Goal: Information Seeking & Learning: Learn about a topic

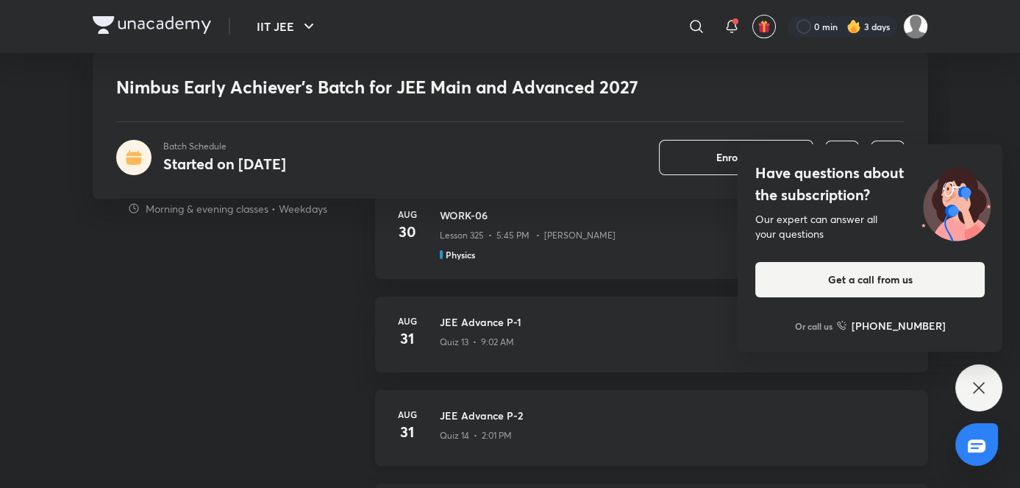
scroll to position [989, 0]
click at [978, 389] on icon at bounding box center [979, 388] width 18 height 18
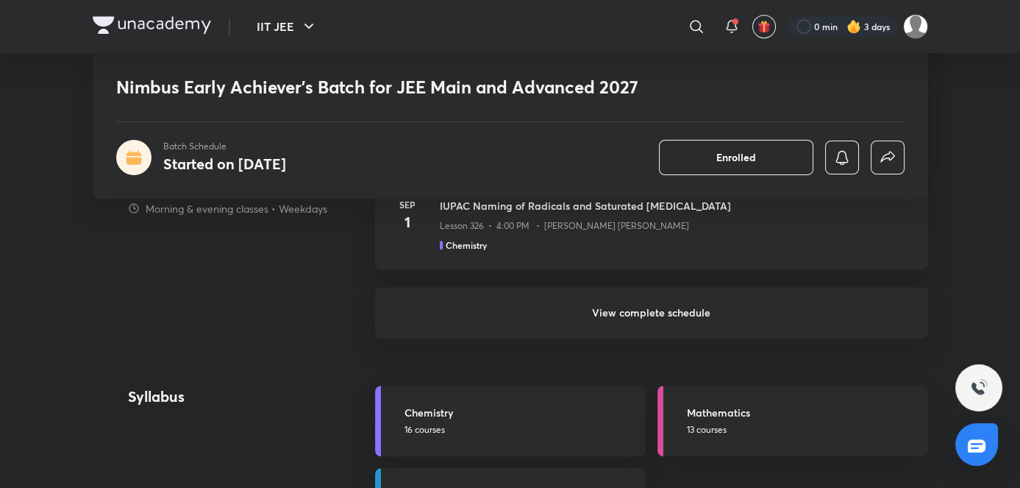
scroll to position [1368, 0]
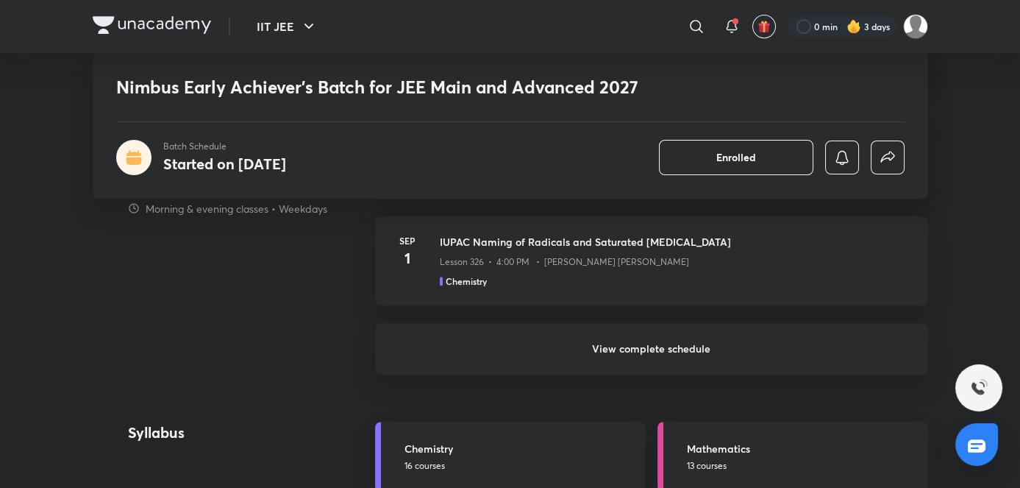
click at [583, 357] on h6 "View complete schedule" at bounding box center [651, 348] width 553 height 51
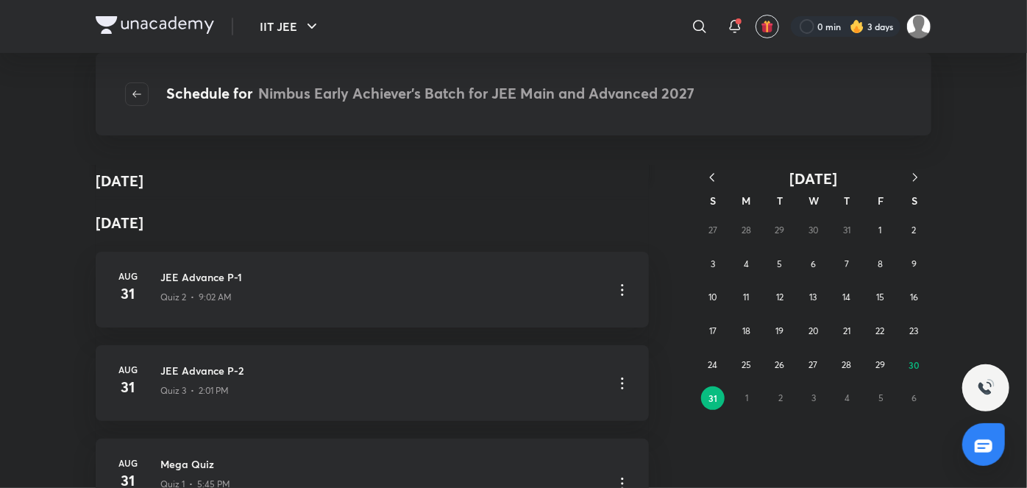
scroll to position [227, 0]
click at [623, 287] on icon at bounding box center [622, 286] width 18 height 18
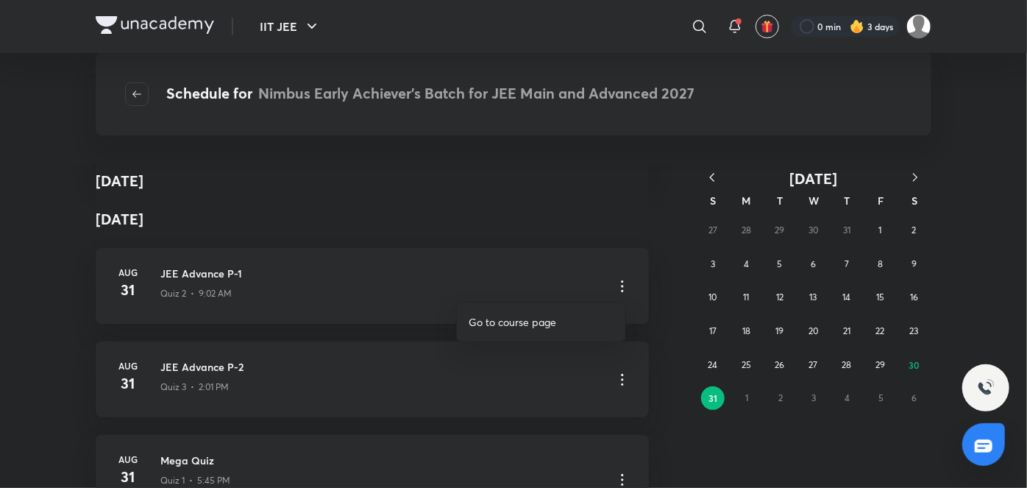
click at [525, 287] on div at bounding box center [513, 244] width 1027 height 488
click at [449, 302] on div "JEE Advance P-1 Quiz 2 • 9:02 AM" at bounding box center [380, 286] width 441 height 40
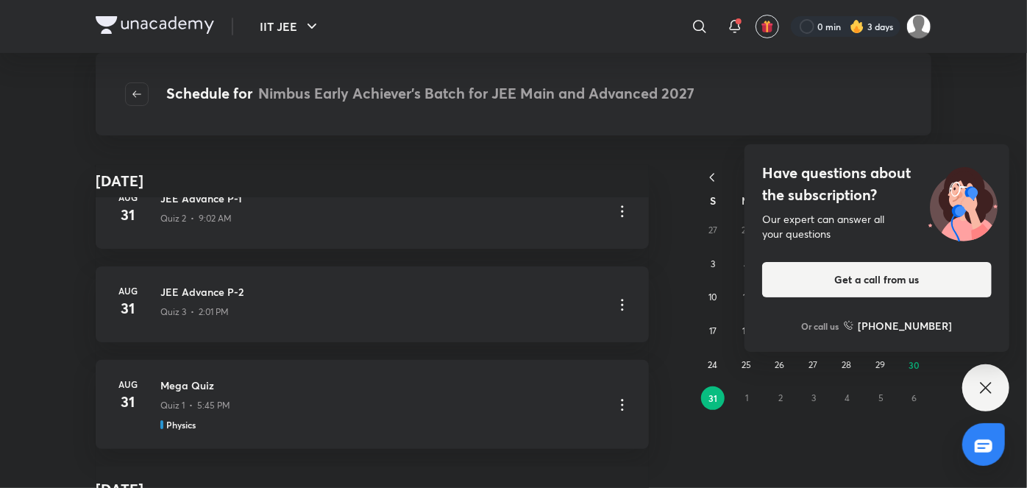
click at [983, 380] on icon at bounding box center [986, 388] width 18 height 18
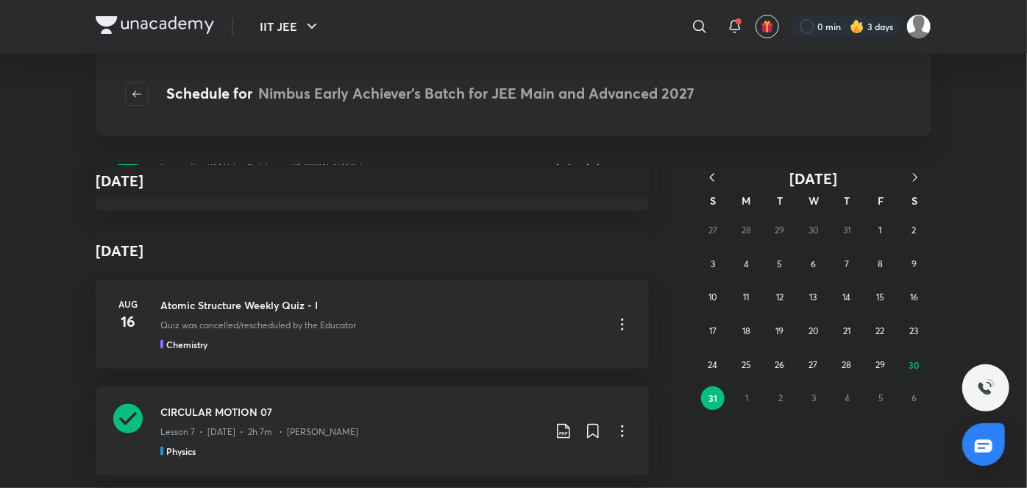
scroll to position [18279, 0]
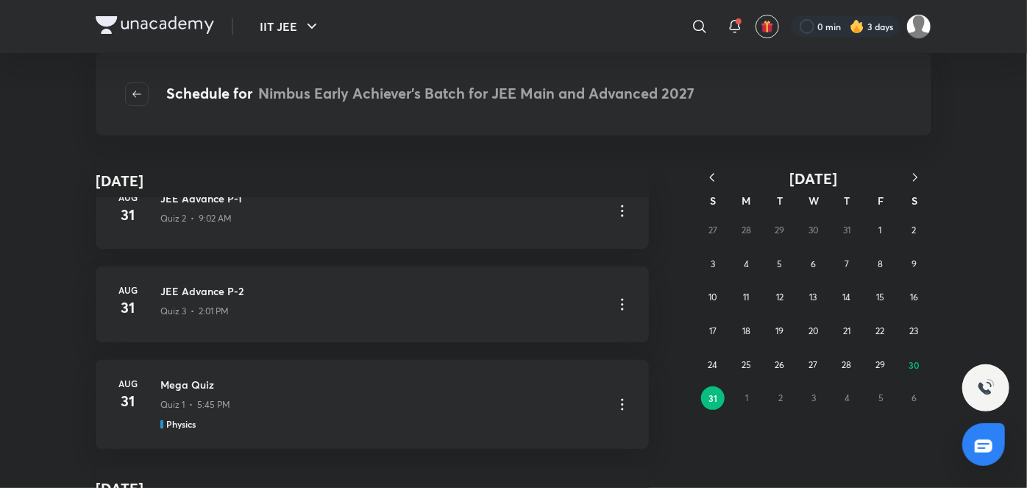
click at [914, 175] on icon "button" at bounding box center [915, 177] width 15 height 15
click at [711, 297] on abbr "14" at bounding box center [712, 296] width 8 height 11
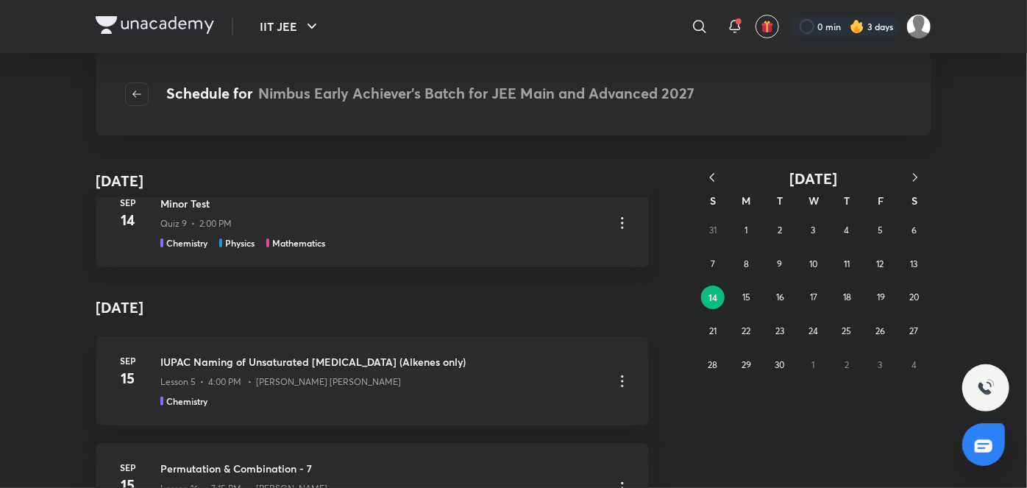
scroll to position [0, 0]
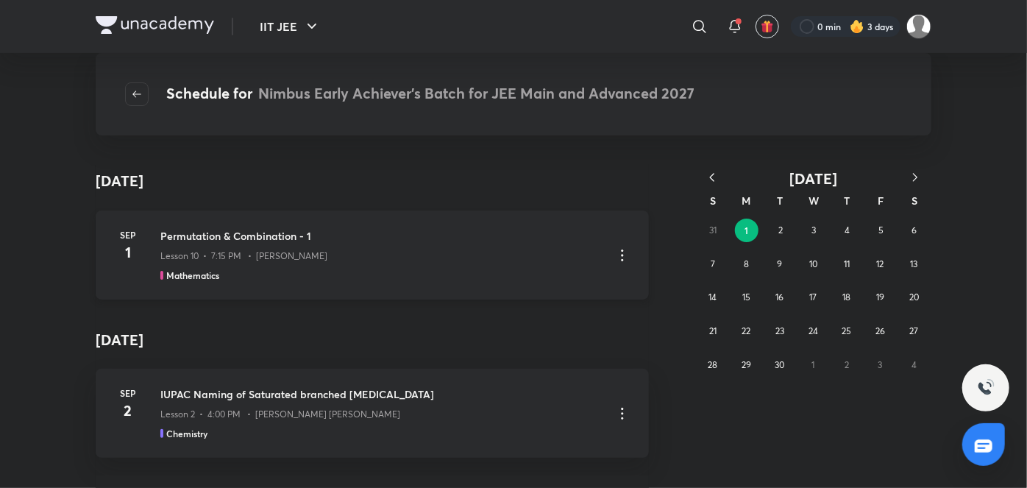
click at [447, 263] on div "Permutation & Combination - 1 Lesson 10 • 7:15 PM • Prashant Jain Mathematics" at bounding box center [380, 255] width 441 height 54
click at [710, 291] on abbr "14" at bounding box center [712, 296] width 8 height 11
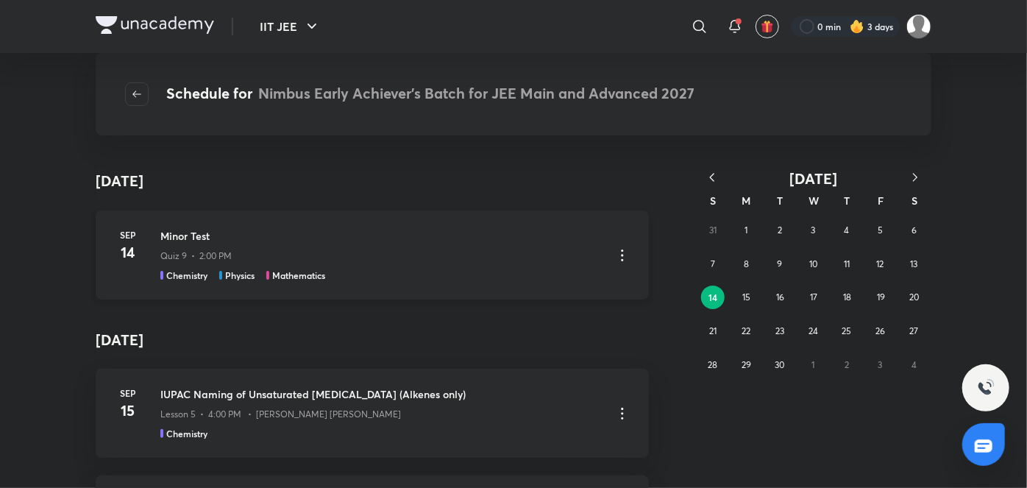
click at [383, 285] on div "Sep 14 Minor Test Quiz 9 • 2:00 PM Chemistry Physics Mathematics" at bounding box center [372, 254] width 553 height 89
click at [911, 174] on icon "button" at bounding box center [915, 177] width 15 height 15
click at [716, 270] on button "5" at bounding box center [713, 264] width 24 height 24
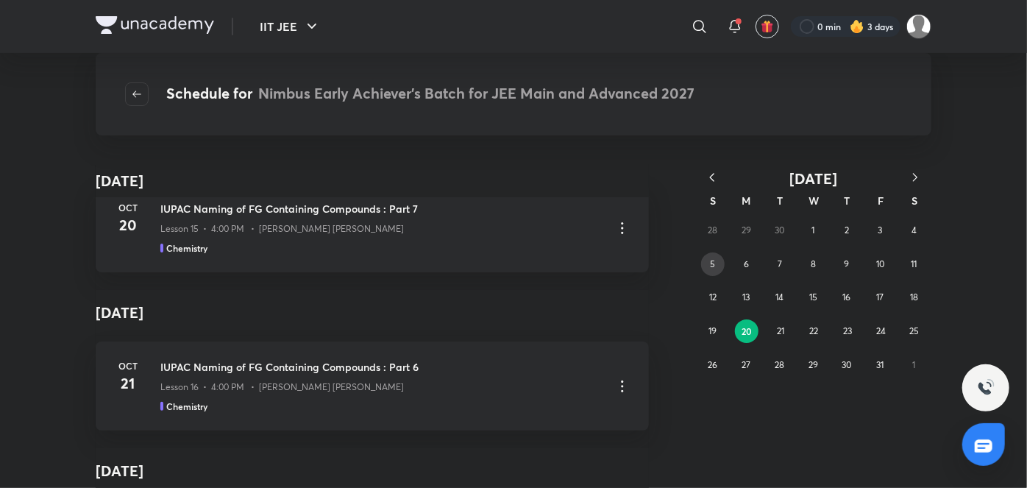
scroll to position [5010, 0]
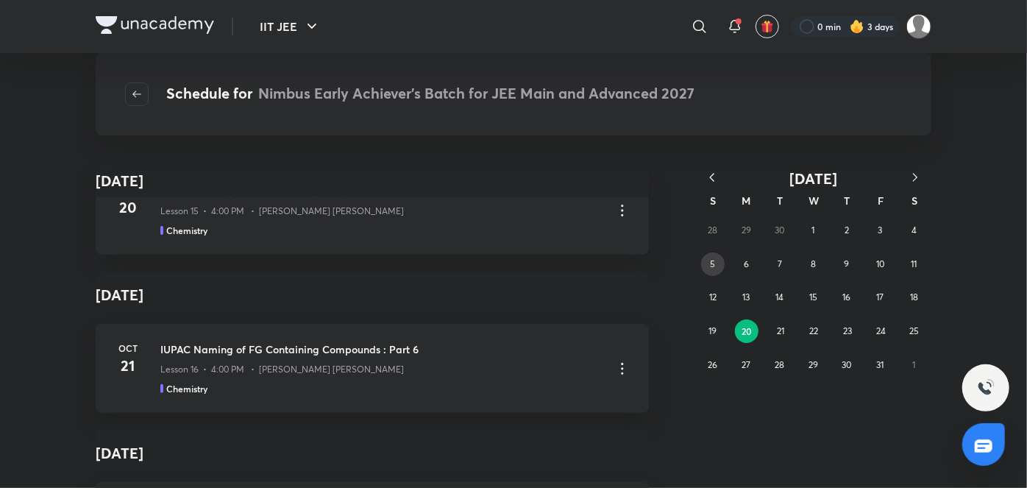
click at [712, 260] on abbr "5" at bounding box center [712, 263] width 5 height 11
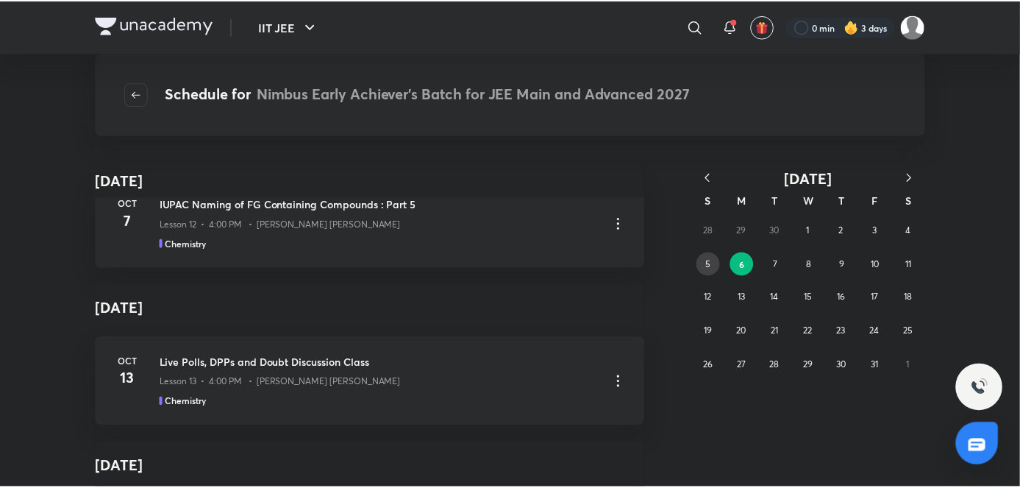
scroll to position [0, 0]
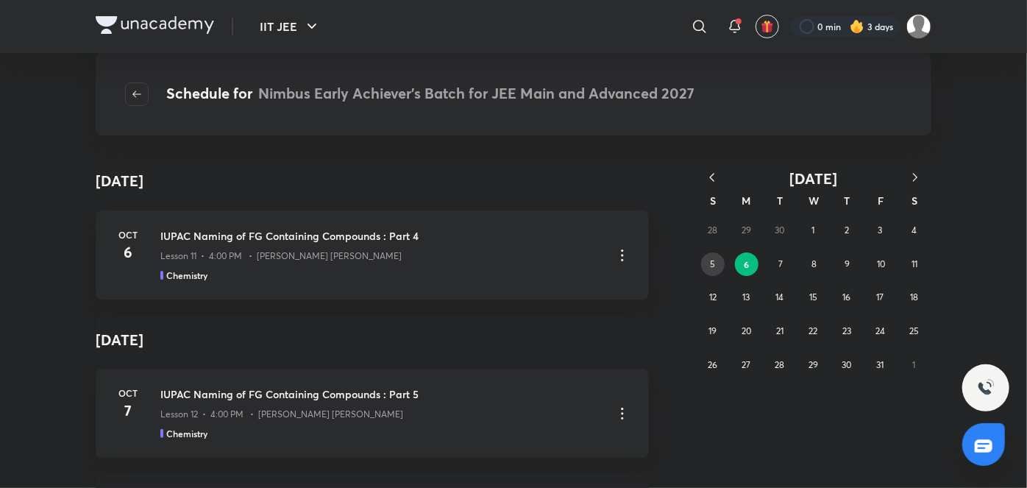
click at [713, 267] on abbr "5" at bounding box center [712, 263] width 5 height 11
click at [718, 179] on icon "button" at bounding box center [712, 177] width 15 height 15
click at [913, 172] on icon "button" at bounding box center [915, 177] width 15 height 15
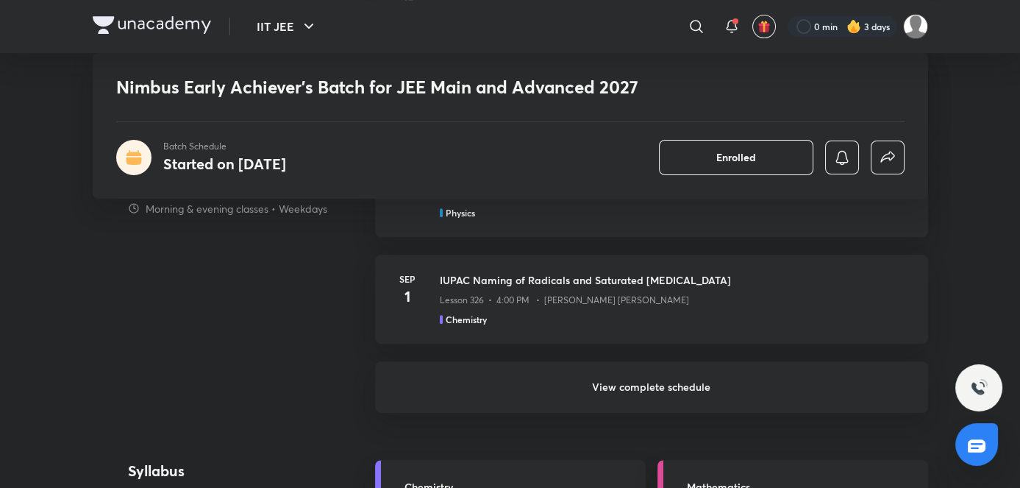
scroll to position [1339, 0]
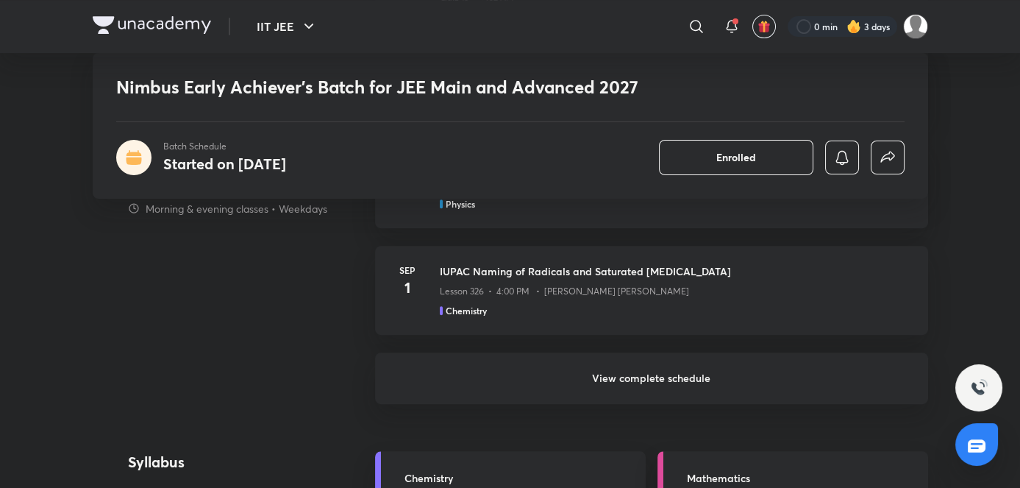
click at [587, 375] on h6 "View complete schedule" at bounding box center [651, 377] width 553 height 51
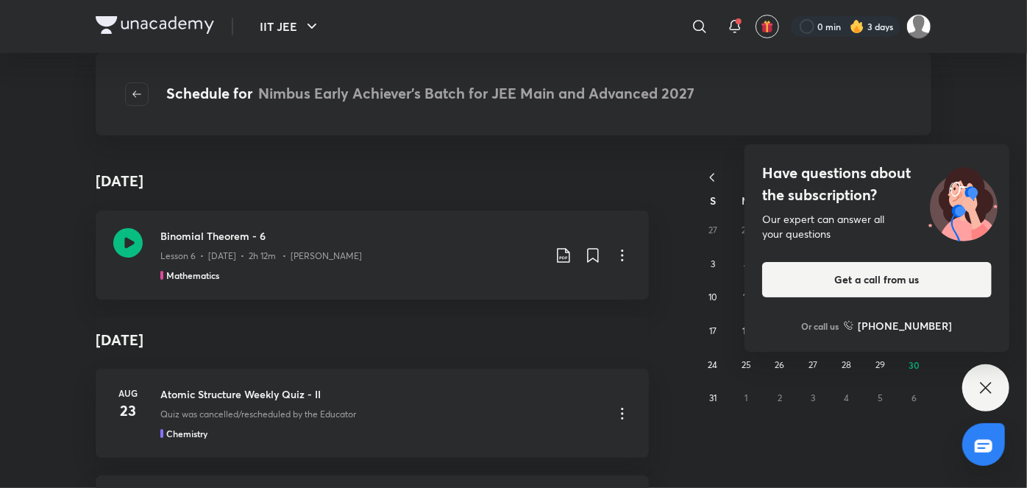
click at [997, 406] on div "Have questions about the subscription? Our expert can answer all your questions…" at bounding box center [985, 387] width 47 height 47
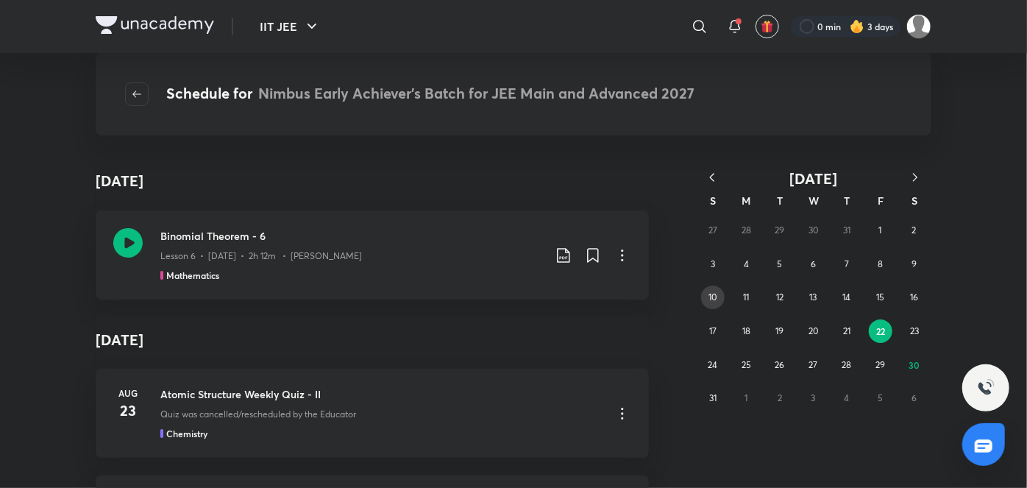
click at [715, 286] on button "10" at bounding box center [713, 297] width 24 height 24
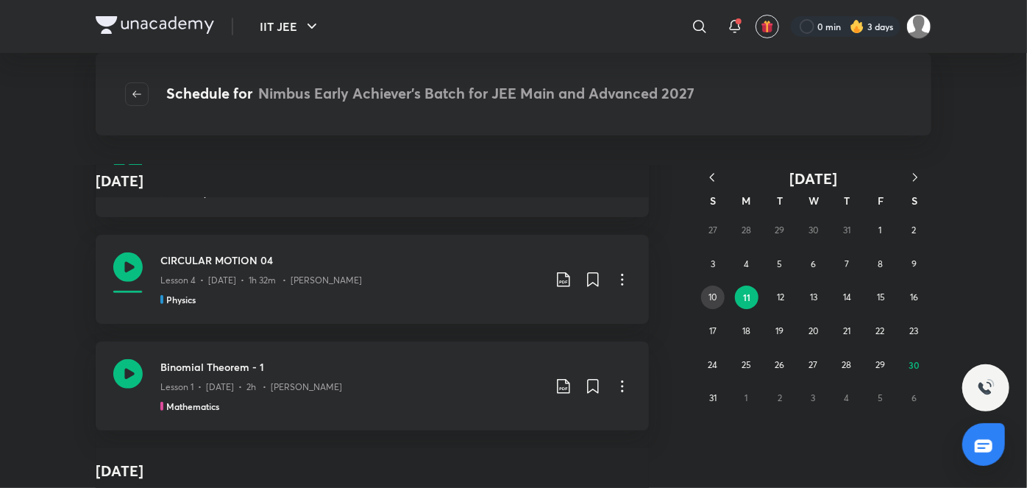
scroll to position [347, 0]
click at [714, 294] on abbr "10" at bounding box center [712, 296] width 8 height 11
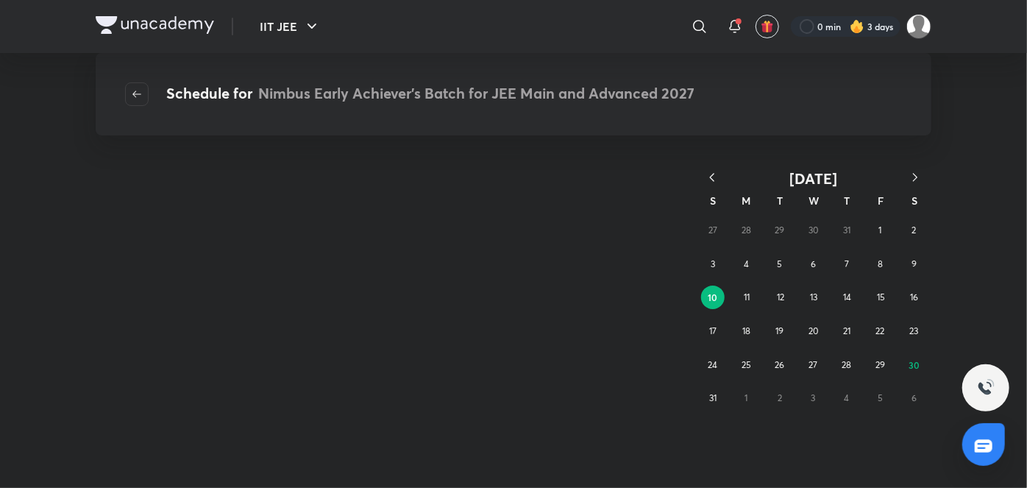
scroll to position [0, 0]
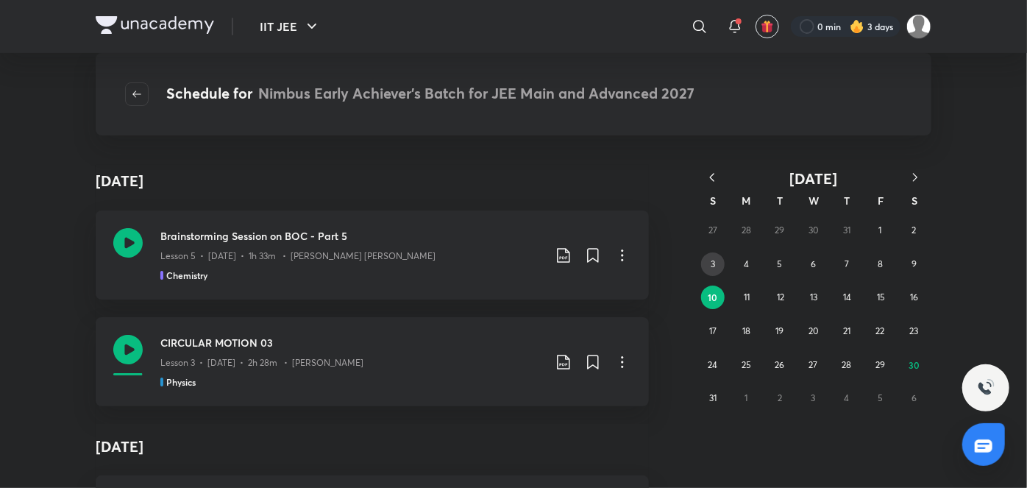
click at [708, 268] on button "3" at bounding box center [713, 264] width 24 height 24
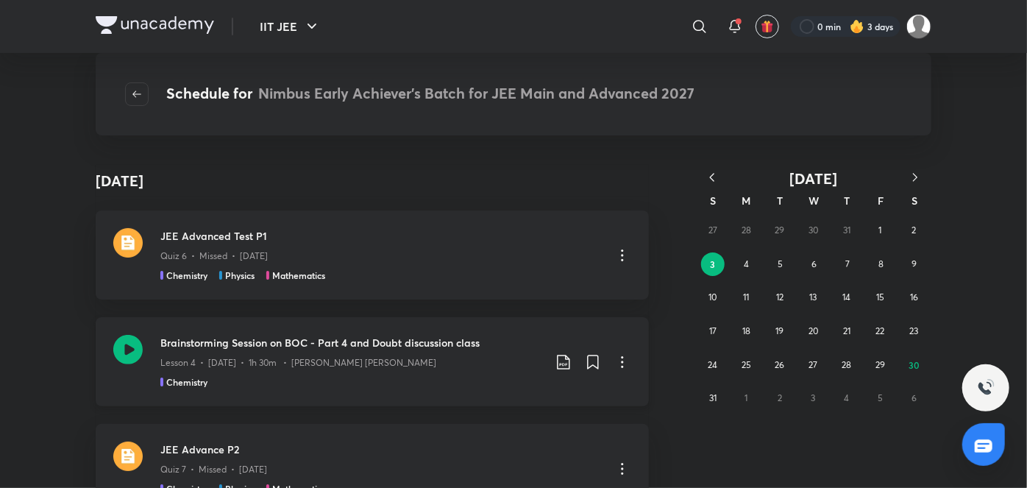
click at [371, 352] on div "Lesson 4 • Aug 3 • 1h 30m • Mohammad Kashif Alam" at bounding box center [351, 359] width 383 height 19
click at [255, 261] on p "Quiz 6 • Missed • Aug 3" at bounding box center [213, 255] width 107 height 13
click at [914, 181] on icon "button" at bounding box center [915, 177] width 15 height 15
click at [719, 304] on button "14" at bounding box center [713, 297] width 24 height 24
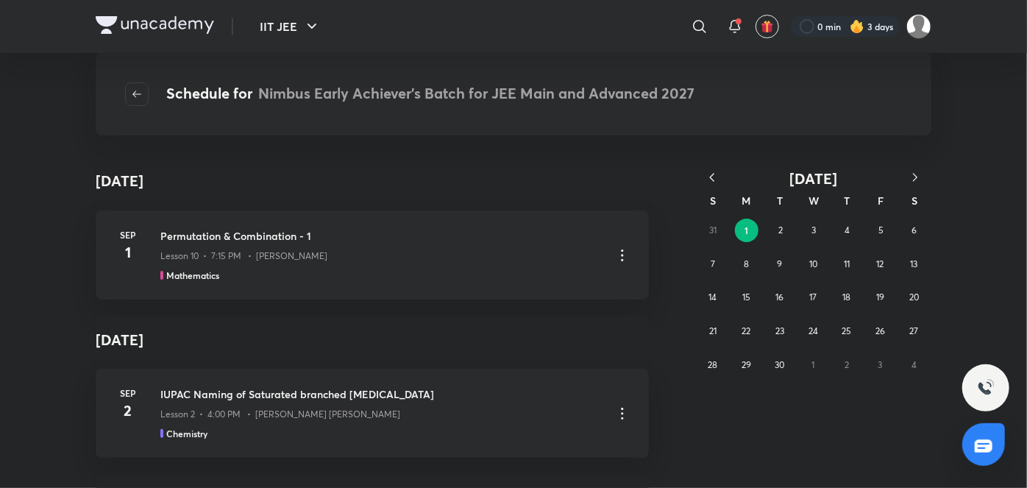
click at [419, 274] on div "Mathematics" at bounding box center [380, 274] width 441 height 13
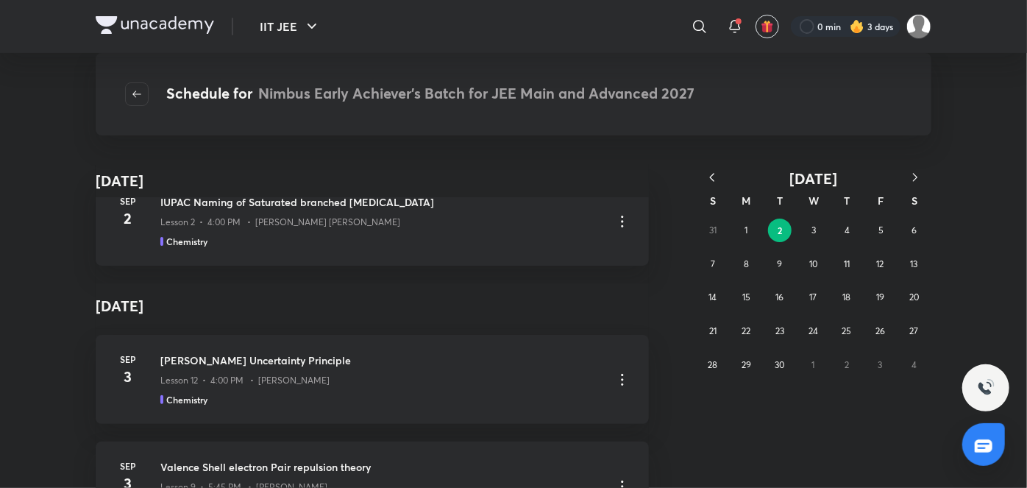
scroll to position [195, 0]
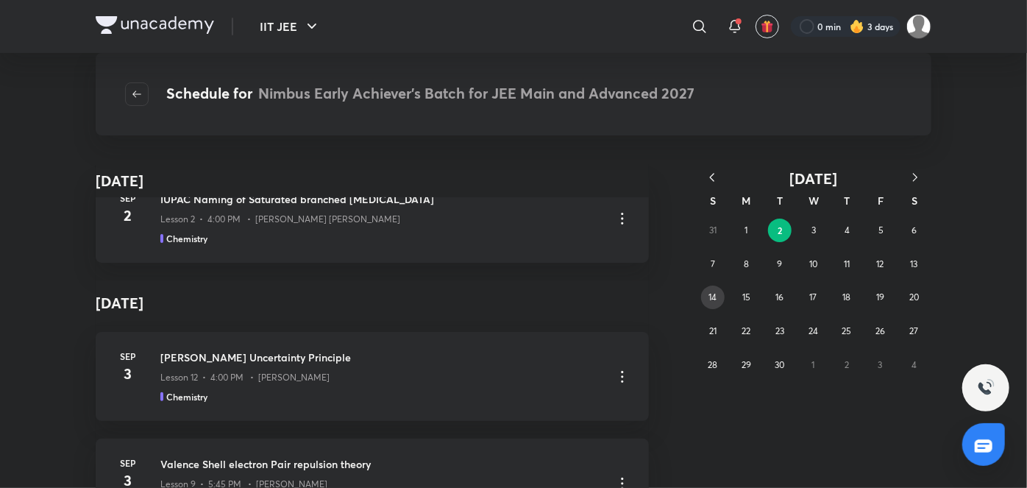
click at [710, 287] on button "14" at bounding box center [713, 297] width 24 height 24
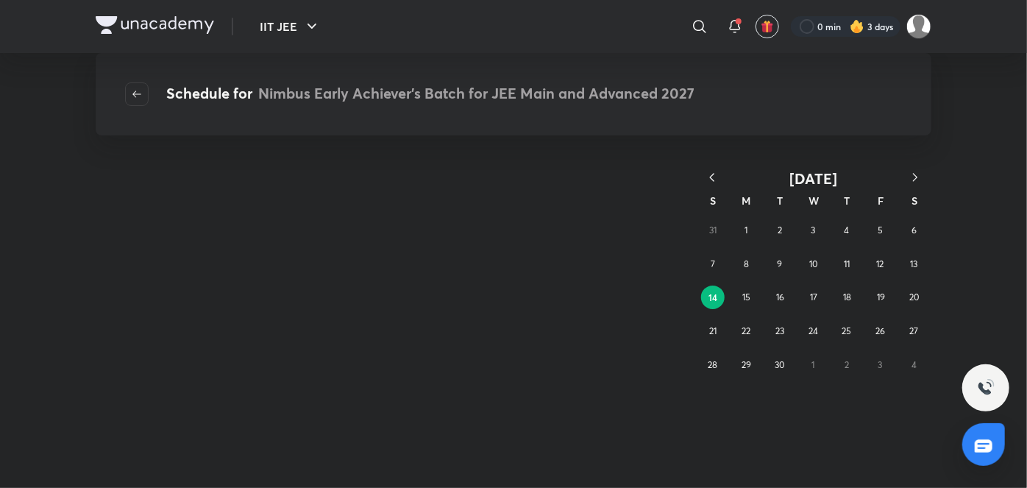
scroll to position [0, 0]
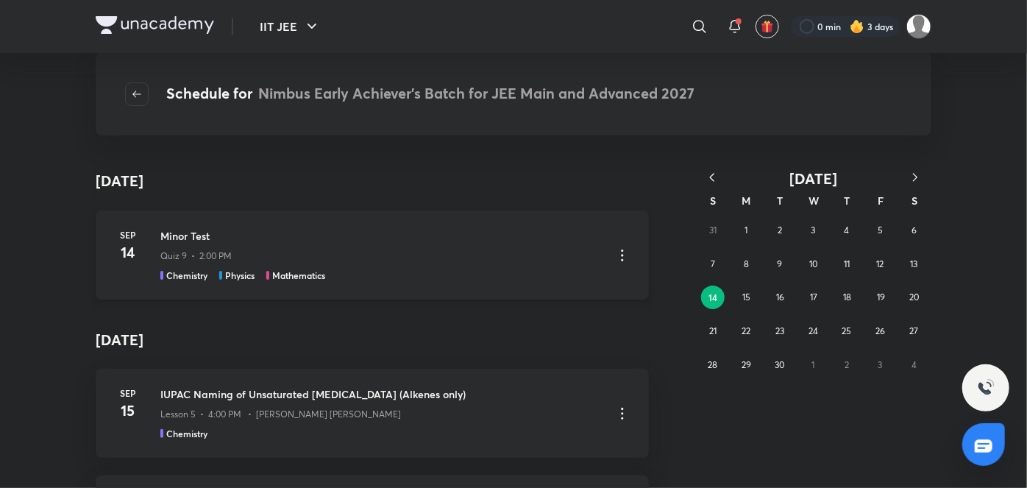
click at [332, 267] on div "Minor Test Quiz 9 • 2:00 PM Chemistry Physics Mathematics" at bounding box center [380, 255] width 441 height 54
click at [716, 178] on icon "button" at bounding box center [712, 177] width 15 height 15
click at [901, 360] on div "27 28 29 30 31 1 2 3 4 5 6 7 8 9 10 11 12 13 14 15 16 17 18 19 20 21 22 23 24 2…" at bounding box center [813, 314] width 235 height 202
click at [912, 361] on abbr "30" at bounding box center [913, 365] width 11 height 12
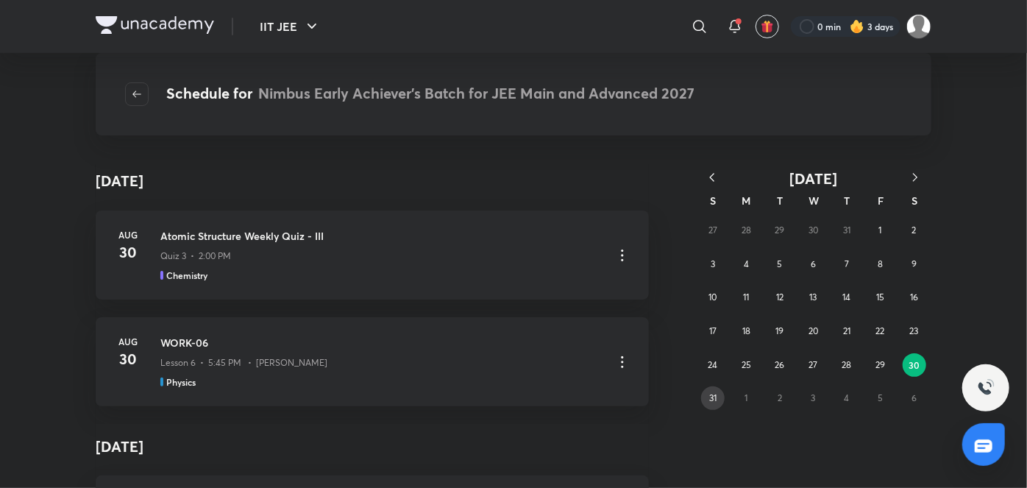
click at [719, 396] on button "31" at bounding box center [713, 398] width 24 height 24
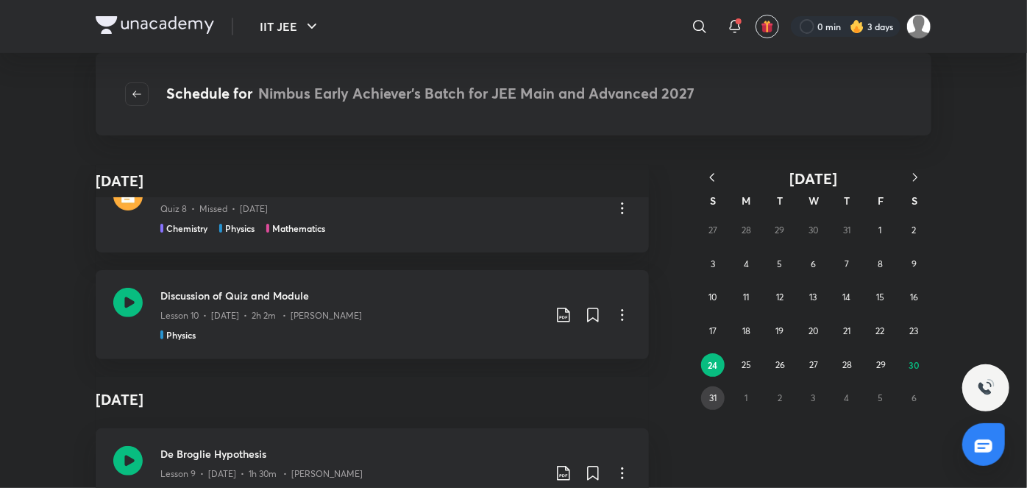
scroll to position [143, 0]
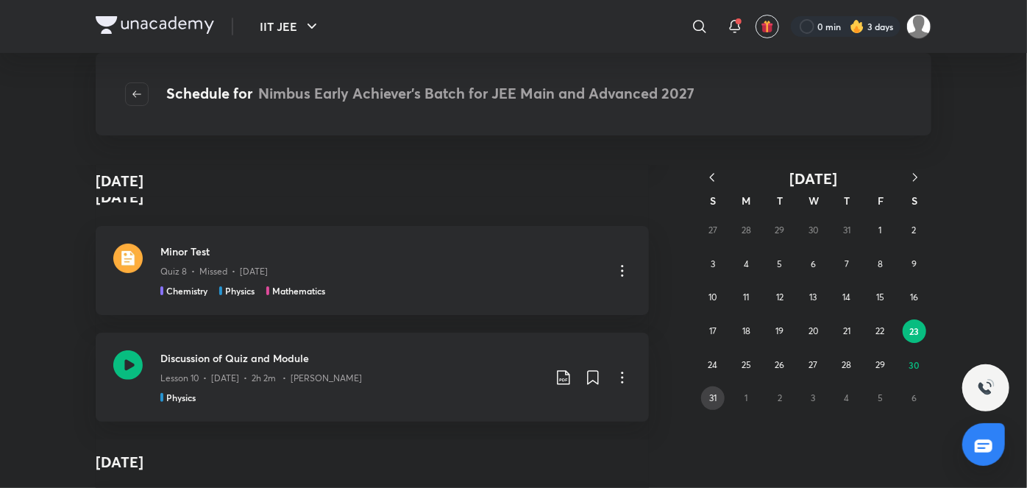
click at [705, 397] on button "31" at bounding box center [713, 398] width 24 height 24
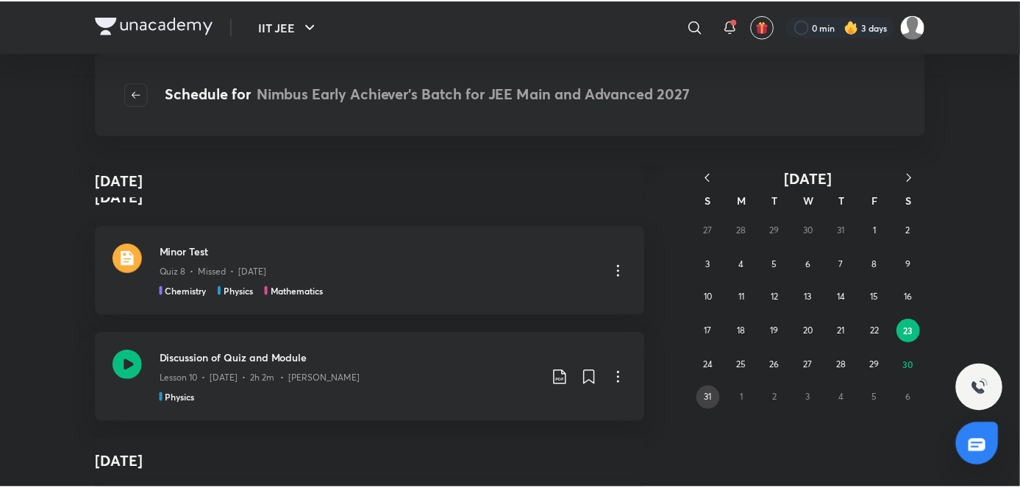
scroll to position [0, 0]
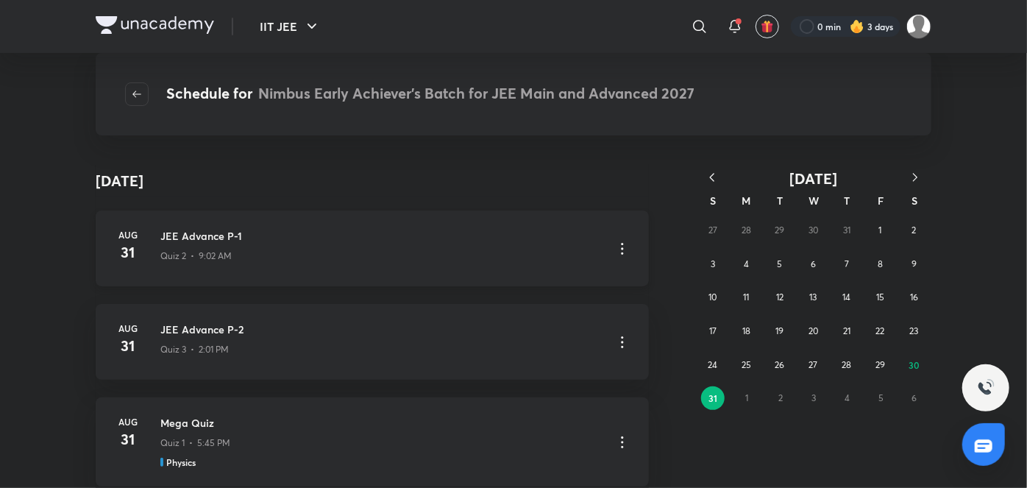
click at [621, 247] on icon at bounding box center [622, 249] width 2 height 12
click at [546, 281] on p "Go to course page" at bounding box center [513, 284] width 88 height 15
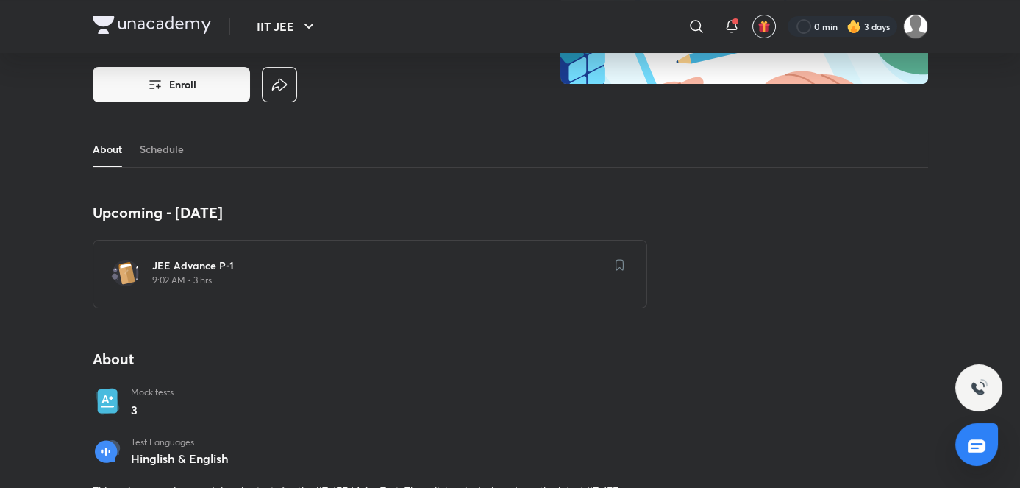
scroll to position [208, 0]
click at [174, 152] on link "Schedule" at bounding box center [162, 149] width 44 height 35
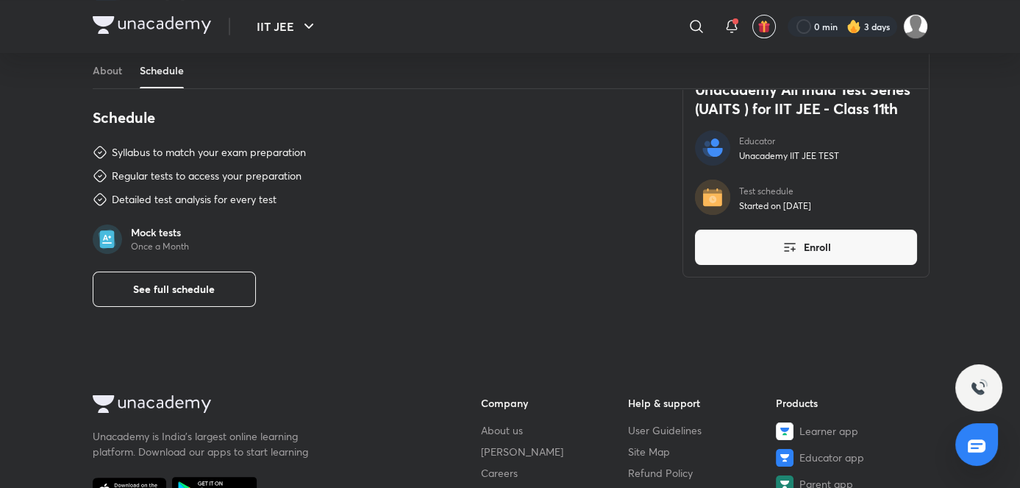
scroll to position [658, 0]
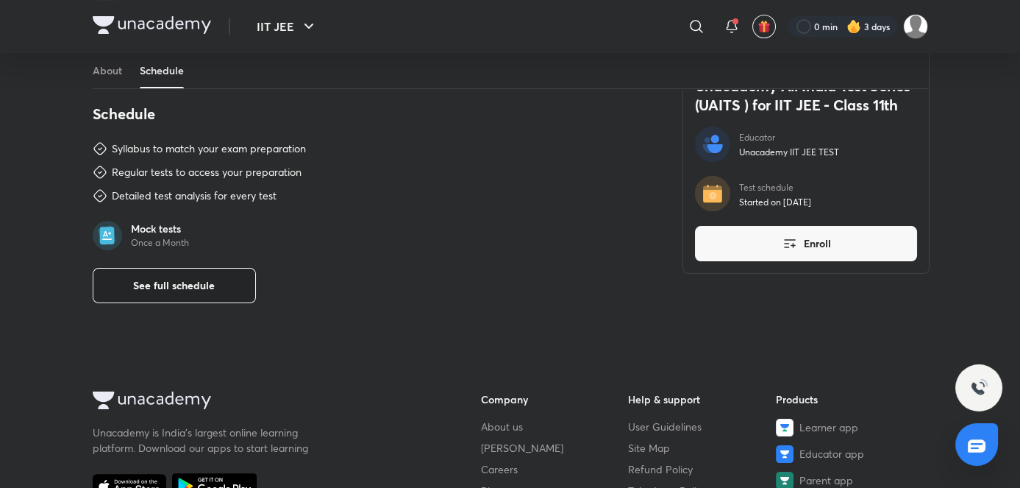
click at [232, 291] on button "See full schedule" at bounding box center [174, 285] width 163 height 35
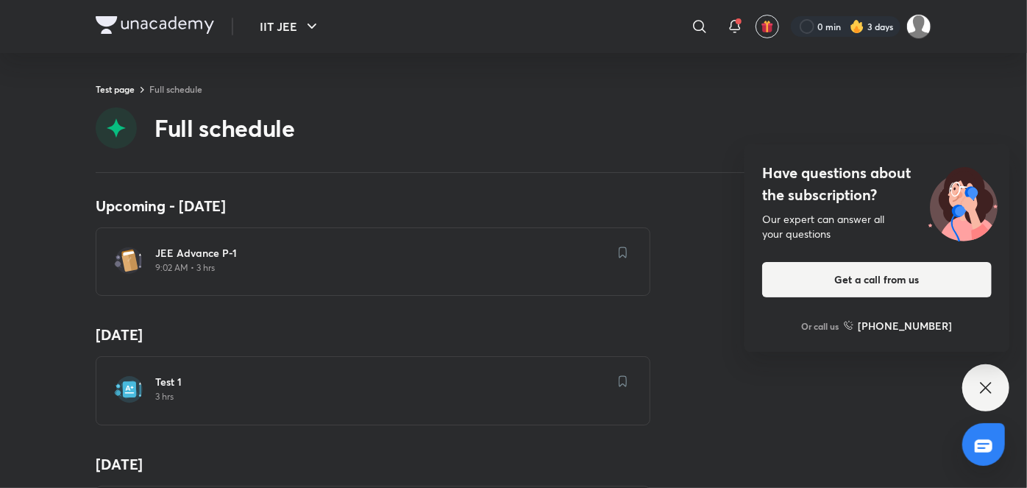
scroll to position [186, 0]
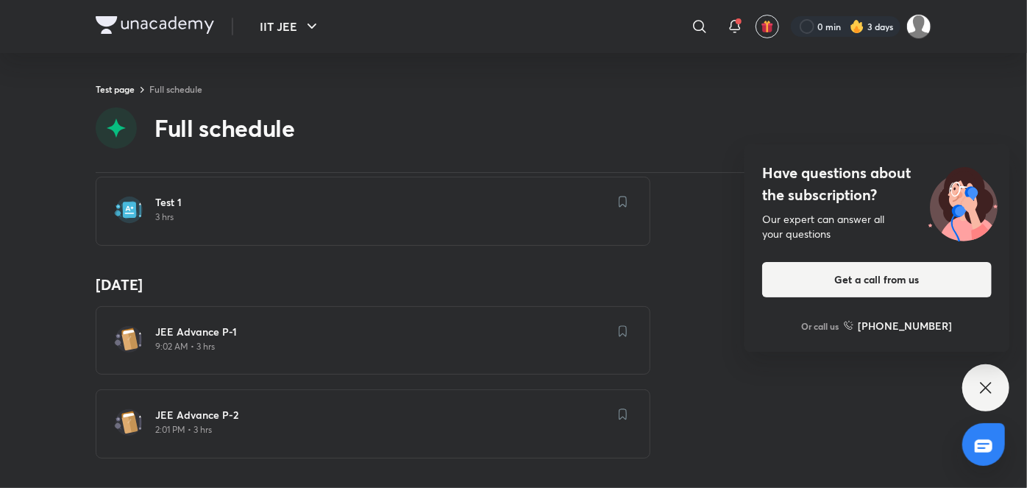
click at [983, 383] on icon at bounding box center [986, 388] width 18 height 18
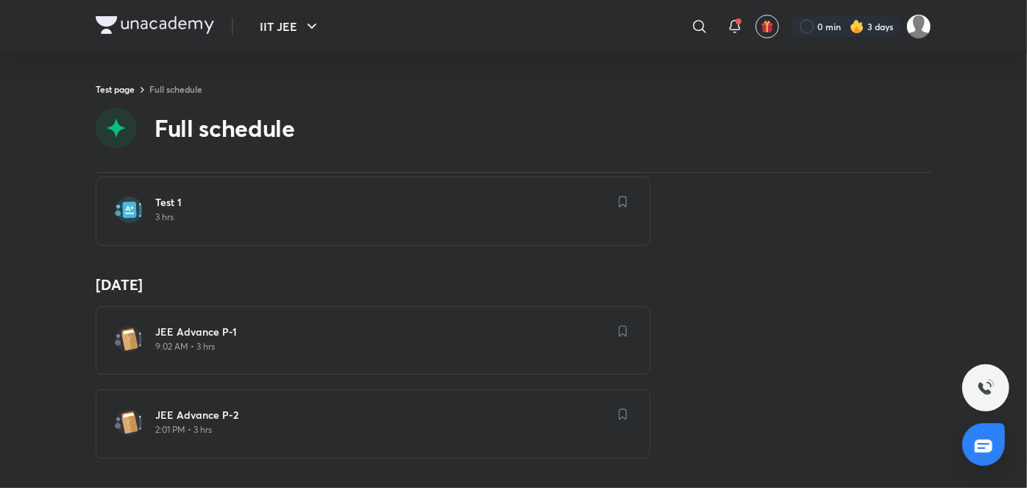
scroll to position [0, 0]
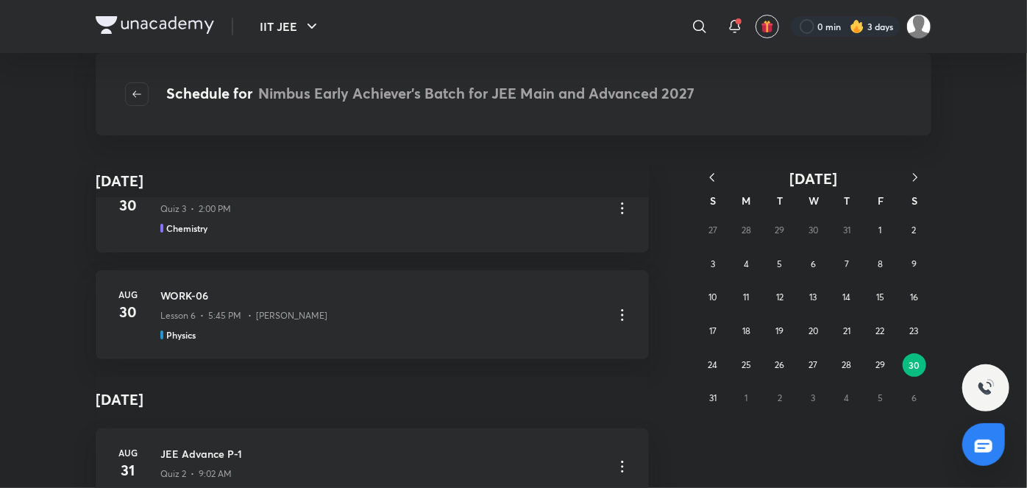
scroll to position [48, 0]
click at [339, 297] on h3 "WORK-06" at bounding box center [380, 294] width 441 height 15
click at [296, 308] on p "Lesson 6 • 5:45 PM • Rahul Yadav" at bounding box center [243, 314] width 167 height 13
click at [330, 308] on div "Lesson 6 • 5:45 PM • Rahul Yadav" at bounding box center [380, 311] width 441 height 19
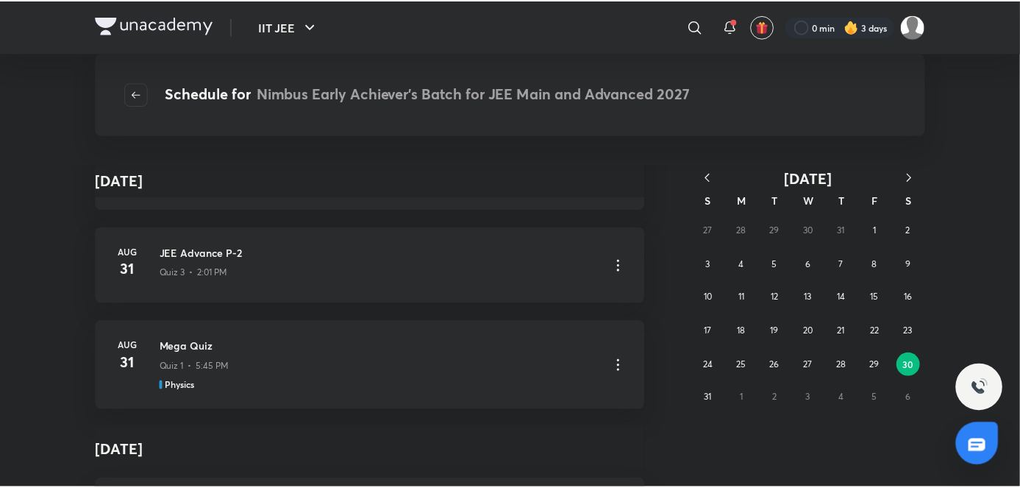
scroll to position [0, 0]
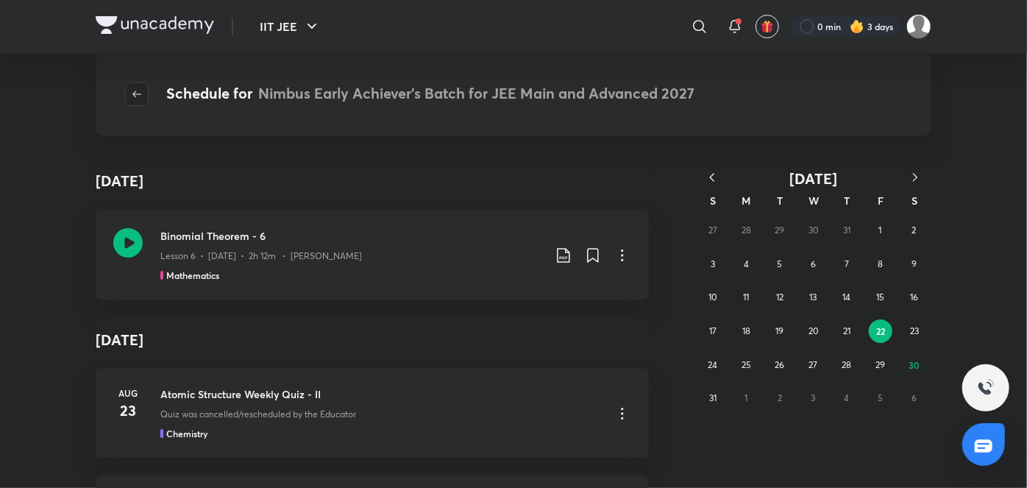
click at [134, 93] on icon "button" at bounding box center [136, 93] width 9 height 7
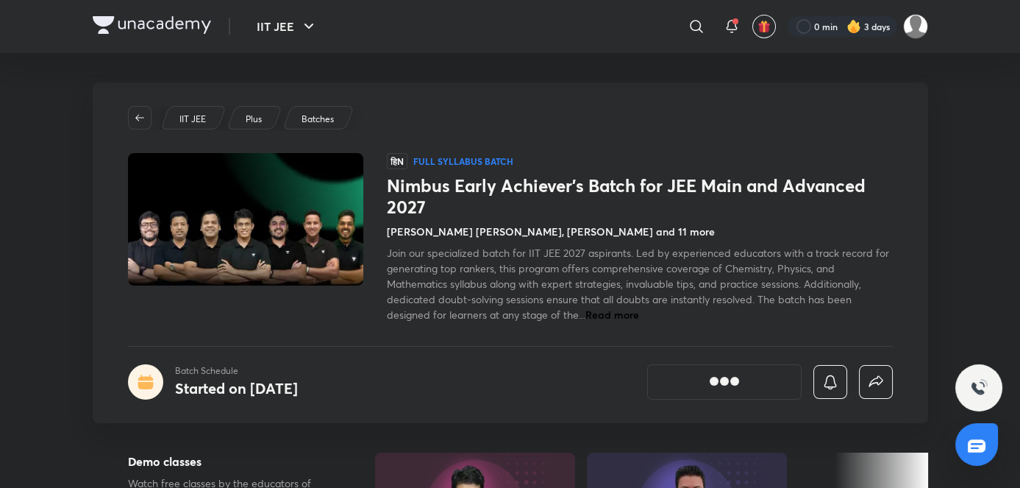
click at [502, 322] on div "IIT JEE Plus Batches हिN Full Syllabus Batch Nimbus Early Achiever’s Batch for …" at bounding box center [511, 252] width 836 height 341
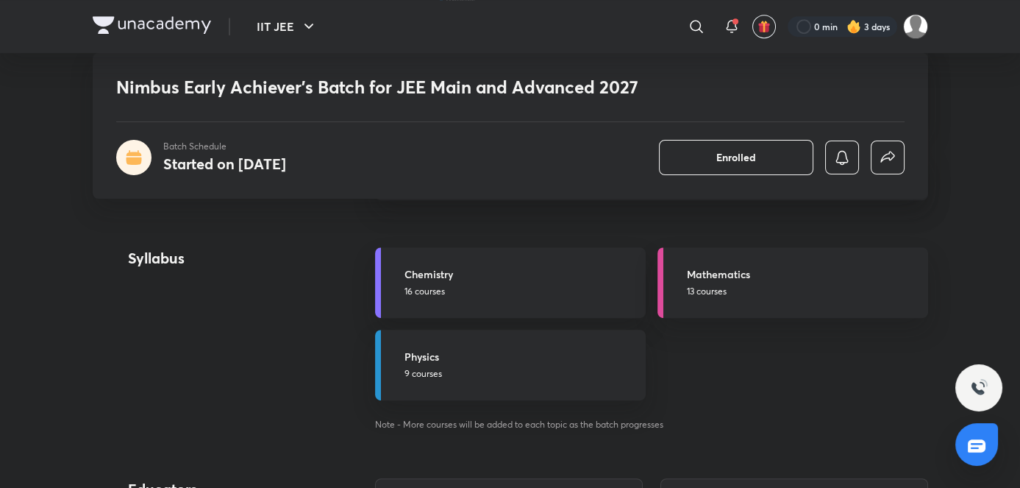
scroll to position [1540, 0]
click at [463, 382] on link "Physics 9 courses" at bounding box center [510, 367] width 271 height 71
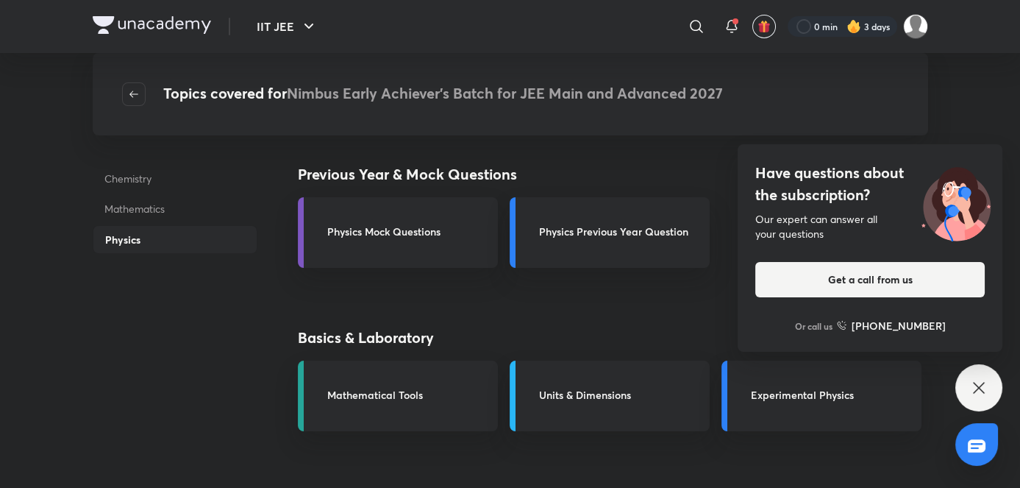
click at [989, 389] on div "Have questions about the subscription? Our expert can answer all your questions…" at bounding box center [979, 387] width 47 height 47
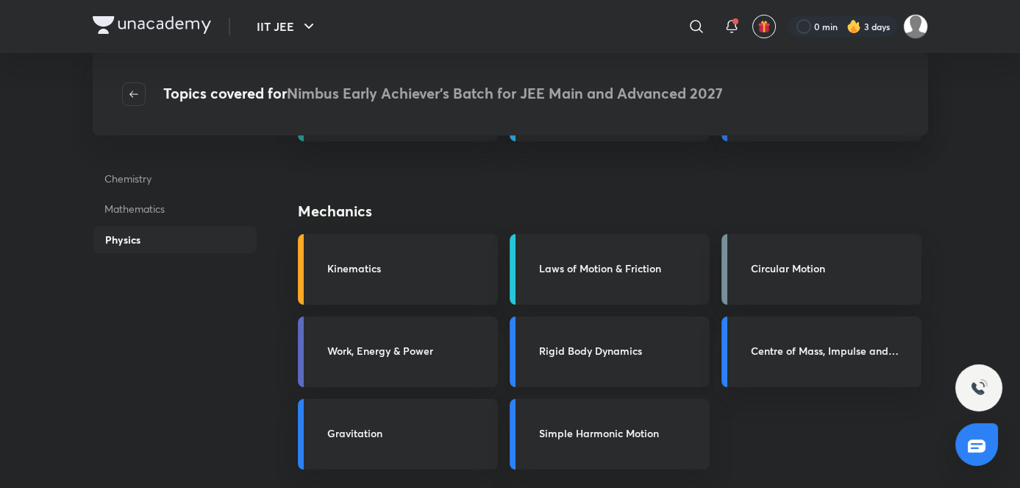
scroll to position [288, 0]
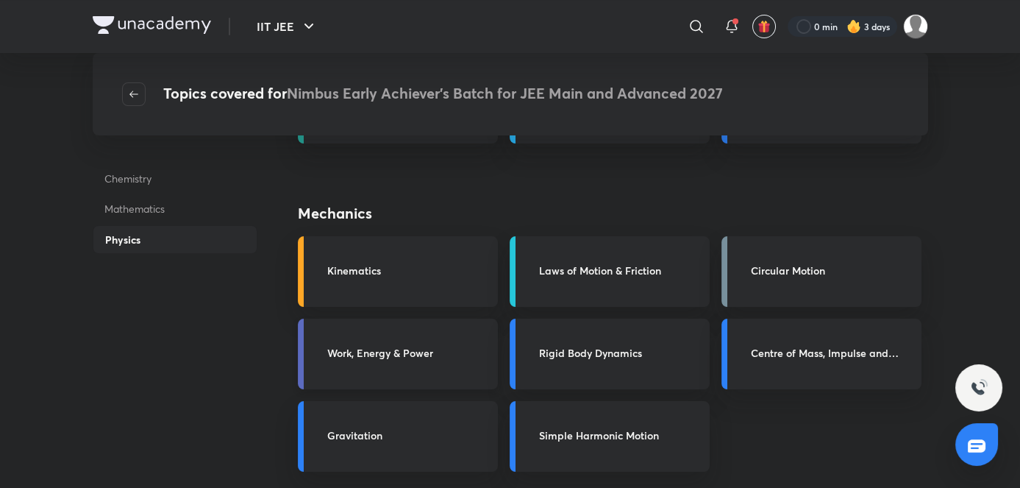
click at [484, 352] on h3 "Work, Energy & Power" at bounding box center [408, 352] width 162 height 15
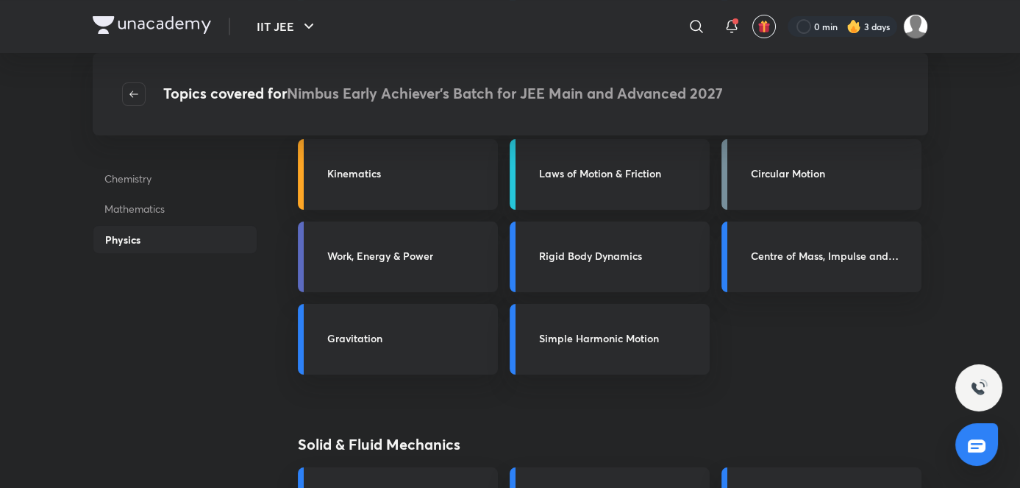
scroll to position [399, 0]
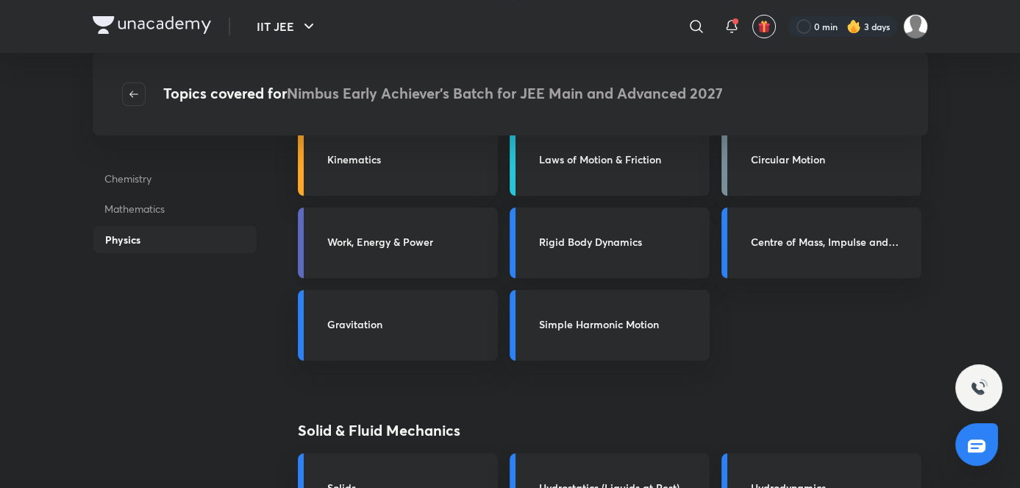
click at [451, 248] on h3 "Work, Energy & Power" at bounding box center [408, 241] width 162 height 15
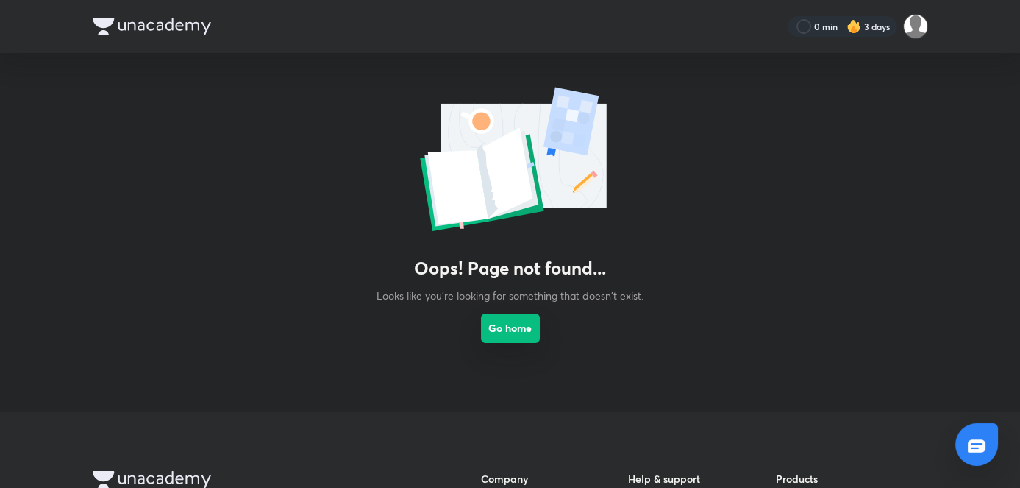
click at [495, 332] on button "Go home" at bounding box center [510, 327] width 59 height 29
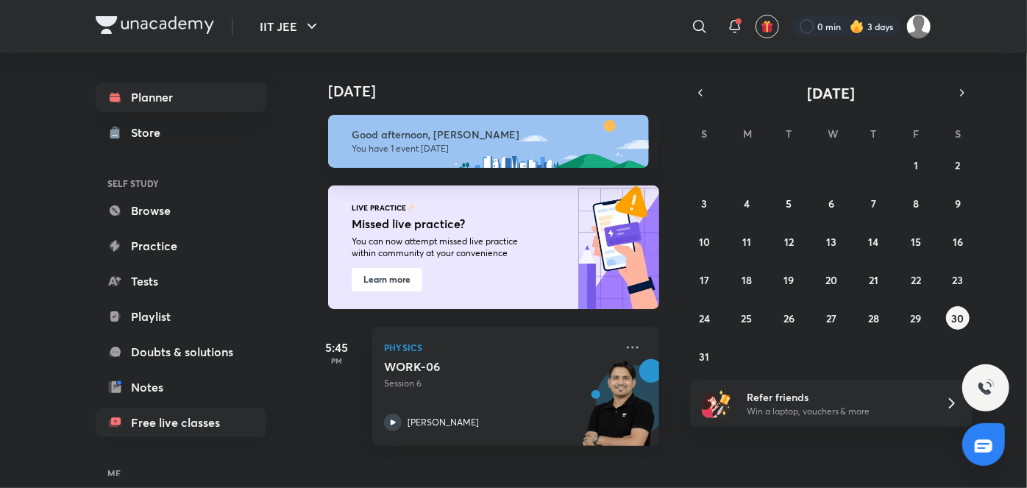
click at [138, 420] on link "Free live classes" at bounding box center [181, 422] width 171 height 29
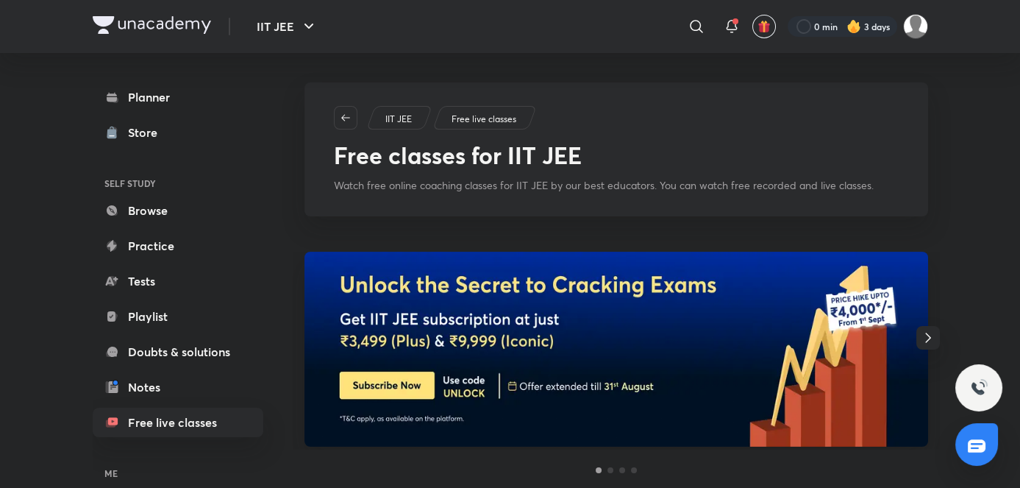
scroll to position [104, 0]
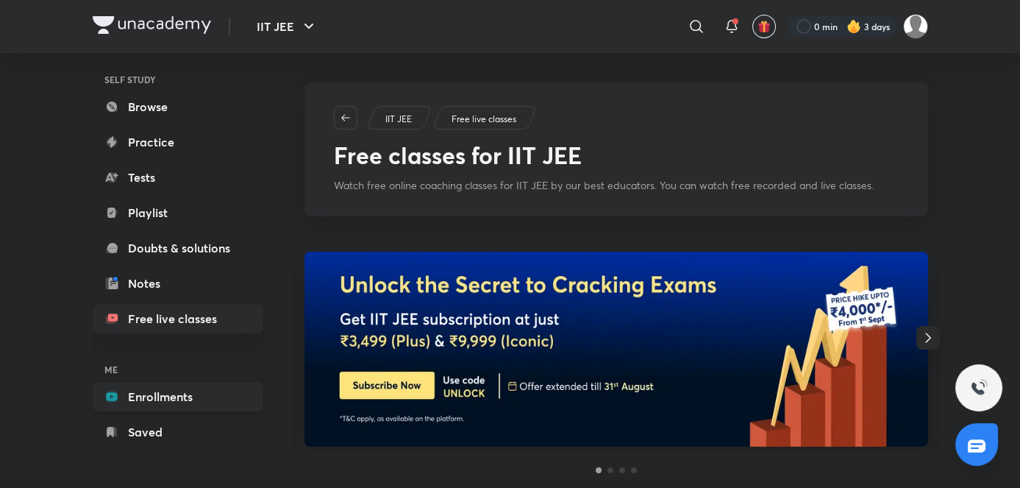
click at [153, 392] on link "Enrollments" at bounding box center [178, 396] width 171 height 29
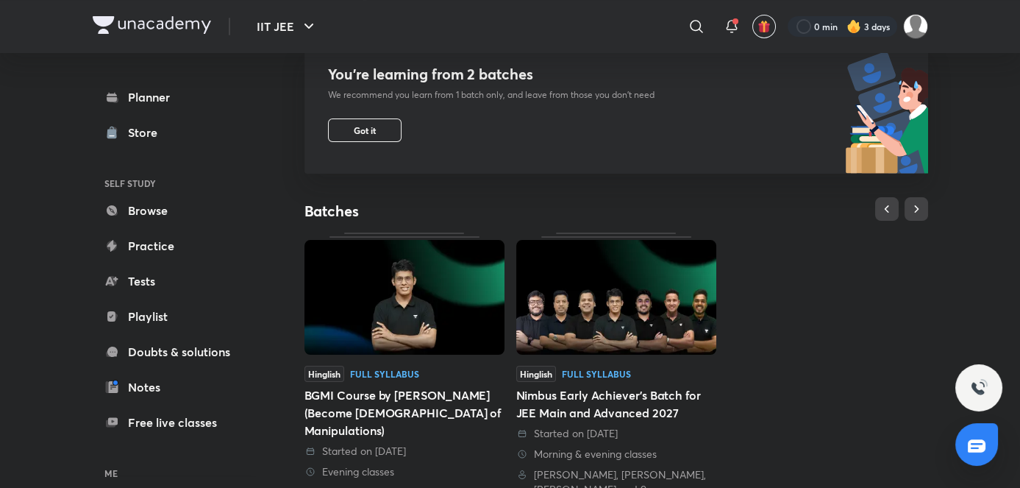
scroll to position [159, 0]
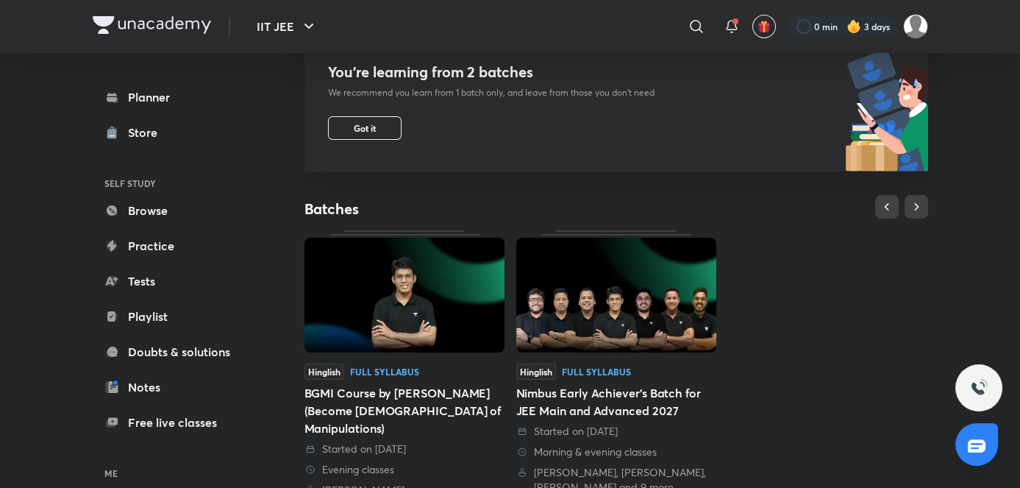
click at [565, 336] on img at bounding box center [616, 295] width 200 height 115
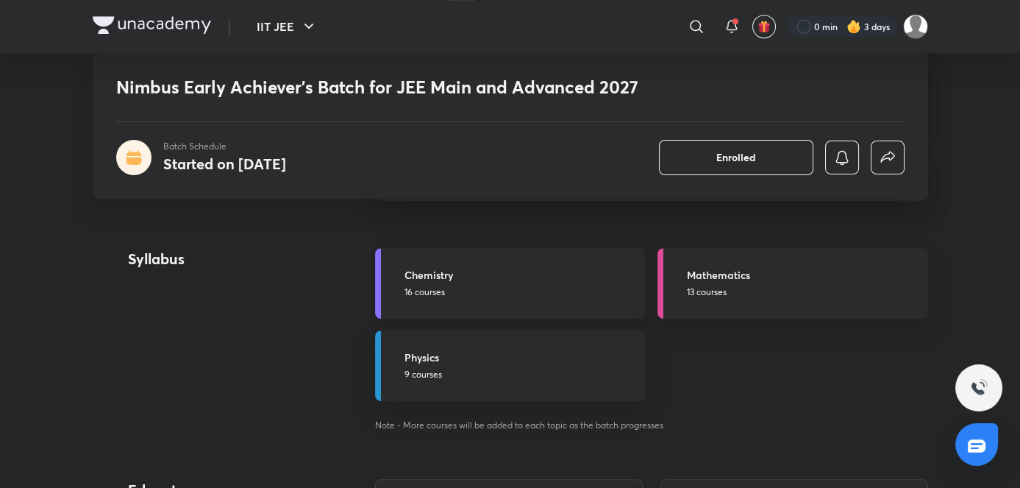
click at [524, 251] on link "Chemistry 16 courses" at bounding box center [510, 283] width 271 height 71
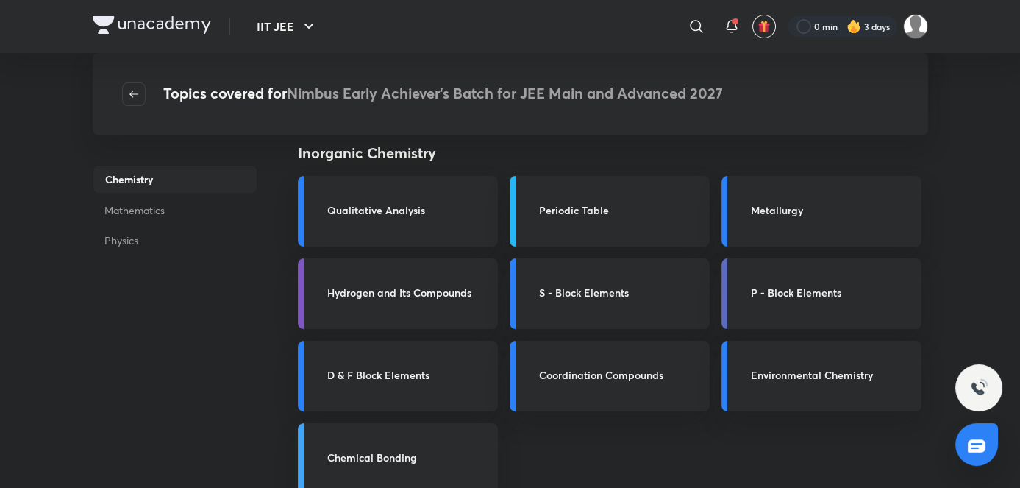
scroll to position [438, 0]
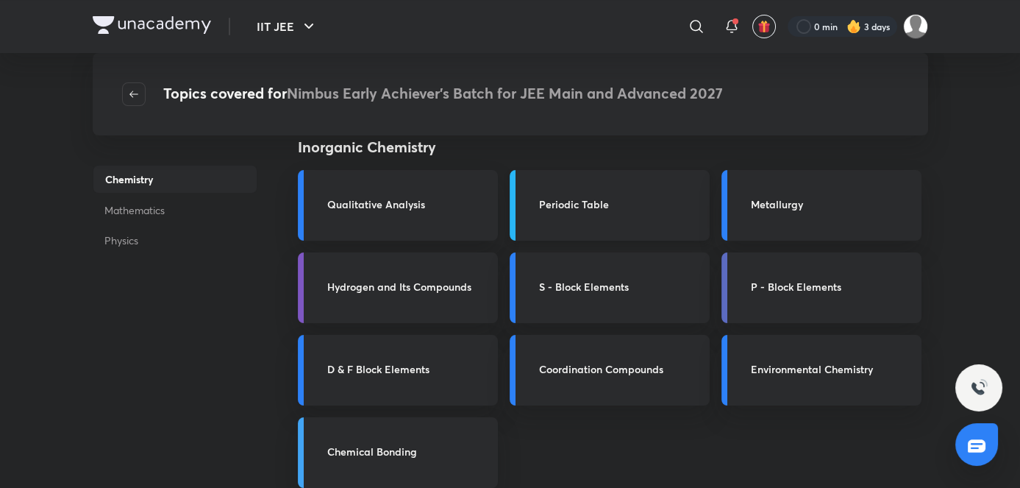
click at [611, 193] on link "Periodic Table" at bounding box center [610, 205] width 200 height 71
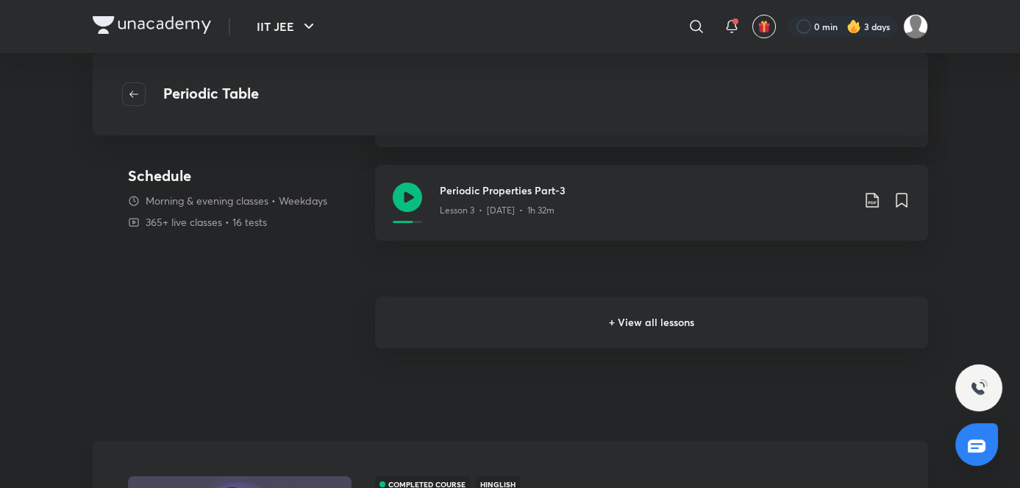
scroll to position [262, 0]
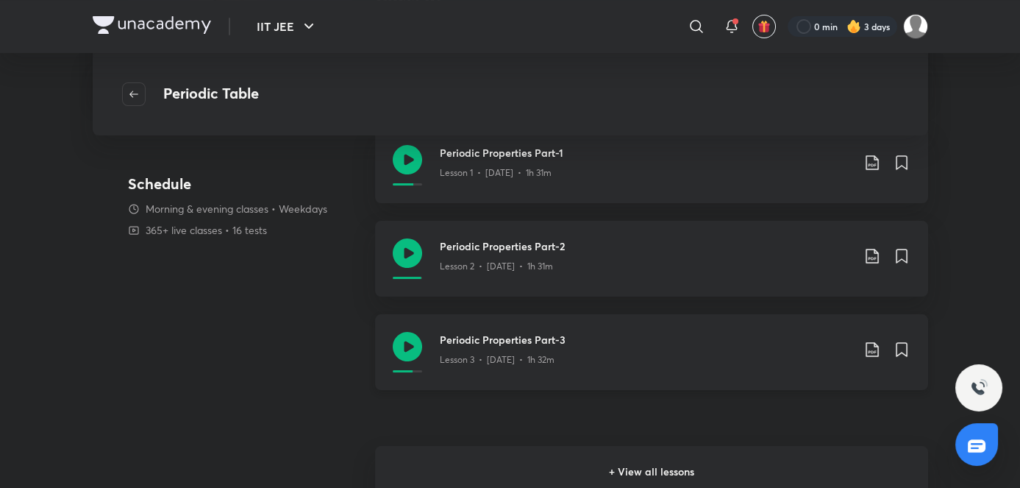
click at [516, 363] on p "Lesson 3 • Jun 10 • 1h 32m" at bounding box center [497, 359] width 115 height 13
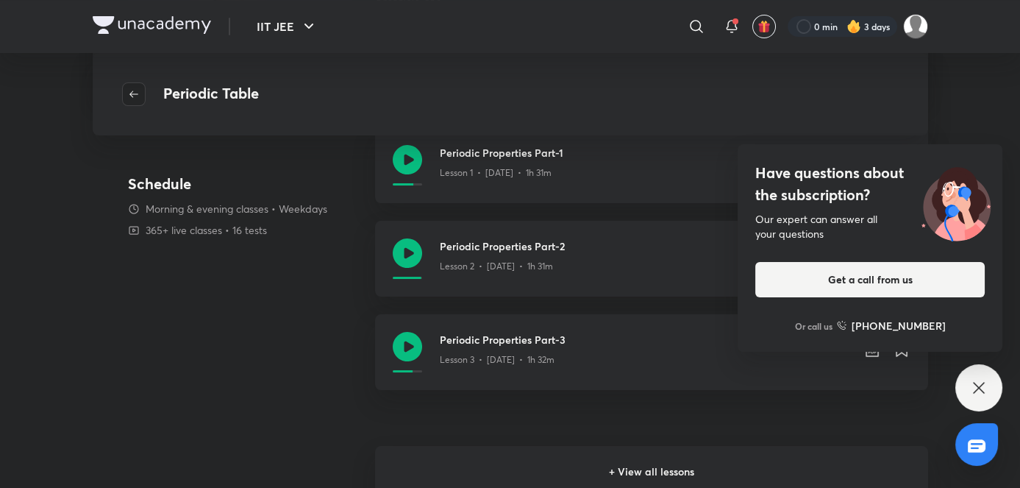
click at [141, 90] on span "button" at bounding box center [134, 94] width 22 height 12
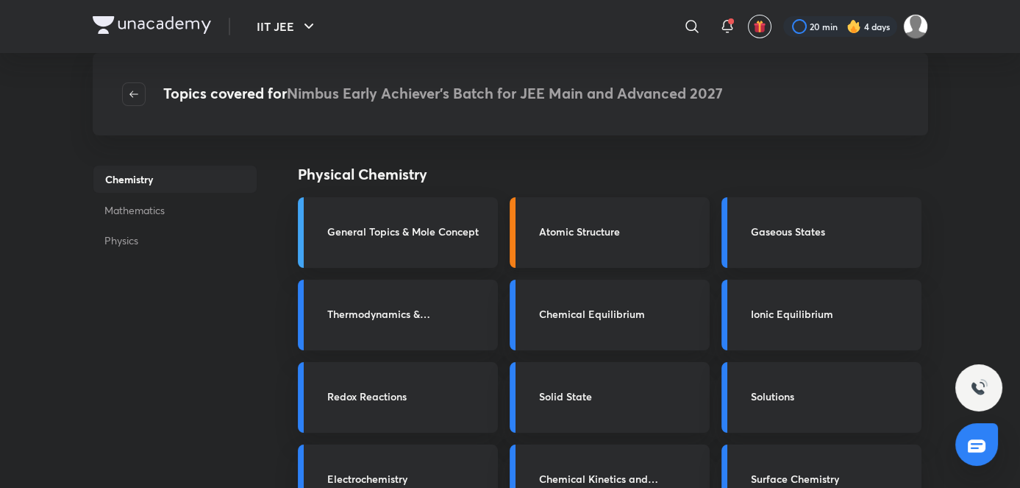
click at [564, 230] on h3 "Atomic Structure" at bounding box center [620, 231] width 162 height 15
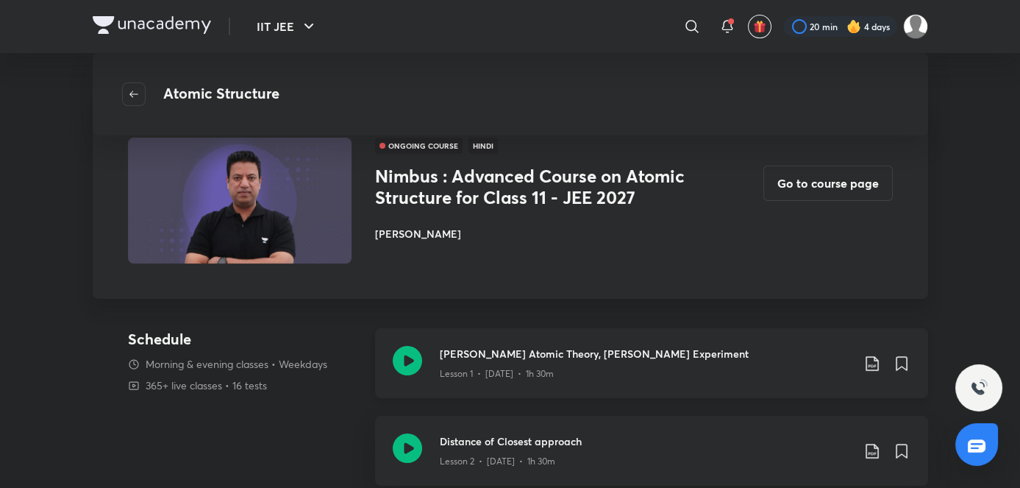
scroll to position [733, 0]
click at [549, 355] on h3 "Dalton's Atomic Theory, Rutherford's Experiment" at bounding box center [646, 352] width 412 height 15
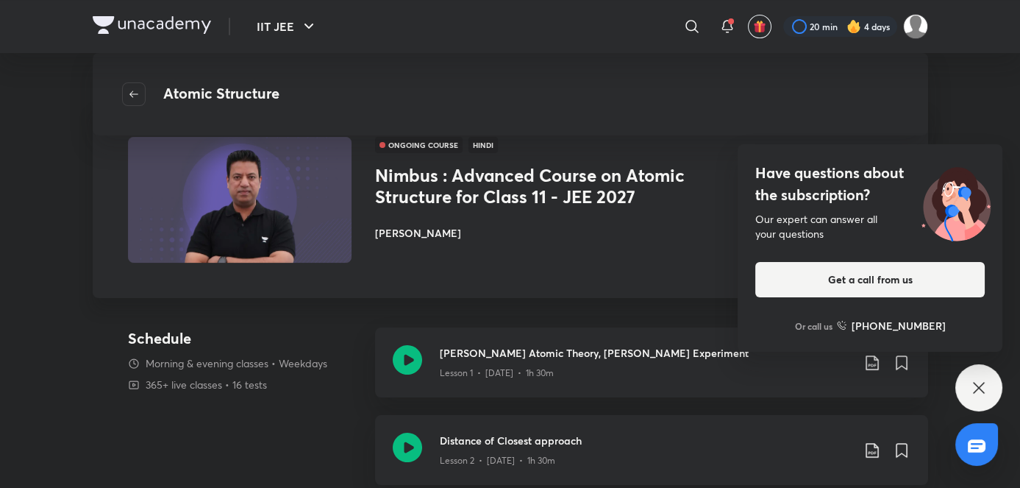
click at [975, 368] on div "Have questions about the subscription? Our expert can answer all your questions…" at bounding box center [979, 387] width 47 height 47
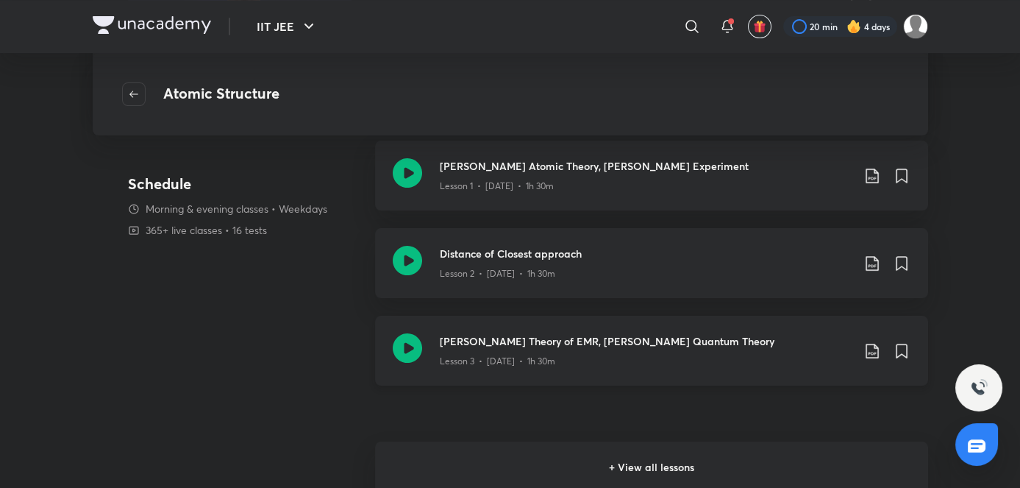
scroll to position [916, 0]
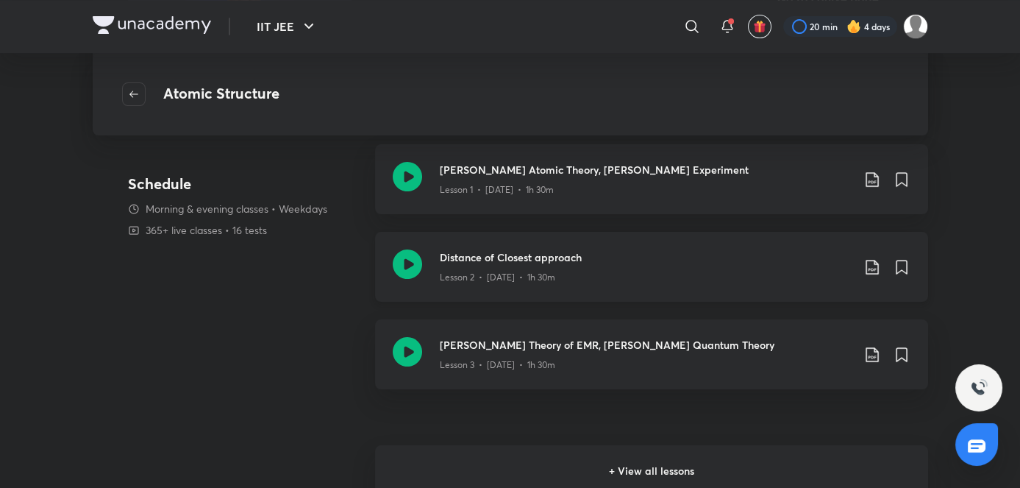
click at [636, 279] on div "Lesson 2 • Aug 8 • 1h 30m" at bounding box center [646, 274] width 412 height 19
click at [524, 353] on div "Lesson 3 • Aug 11 • 1h 30m" at bounding box center [646, 361] width 412 height 19
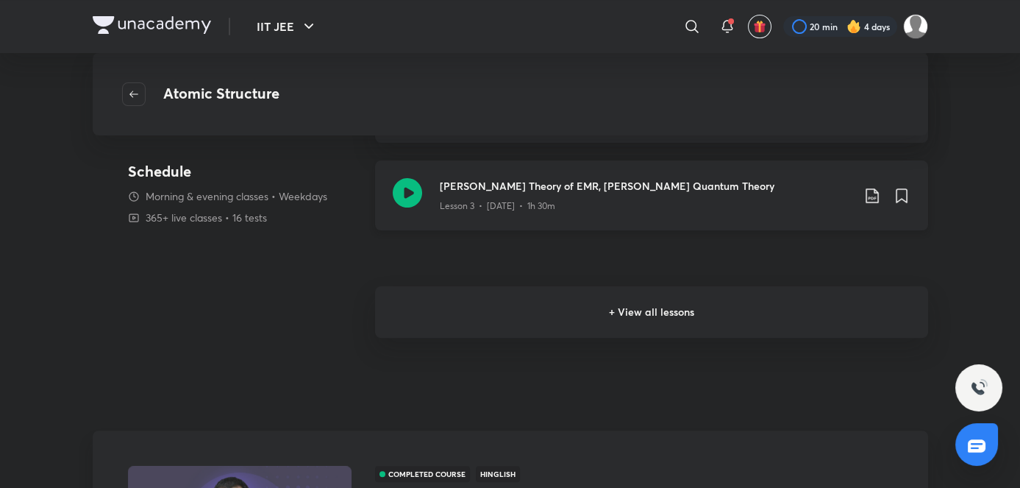
scroll to position [1074, 0]
click at [566, 330] on h6 "+ View all lessons" at bounding box center [651, 312] width 553 height 51
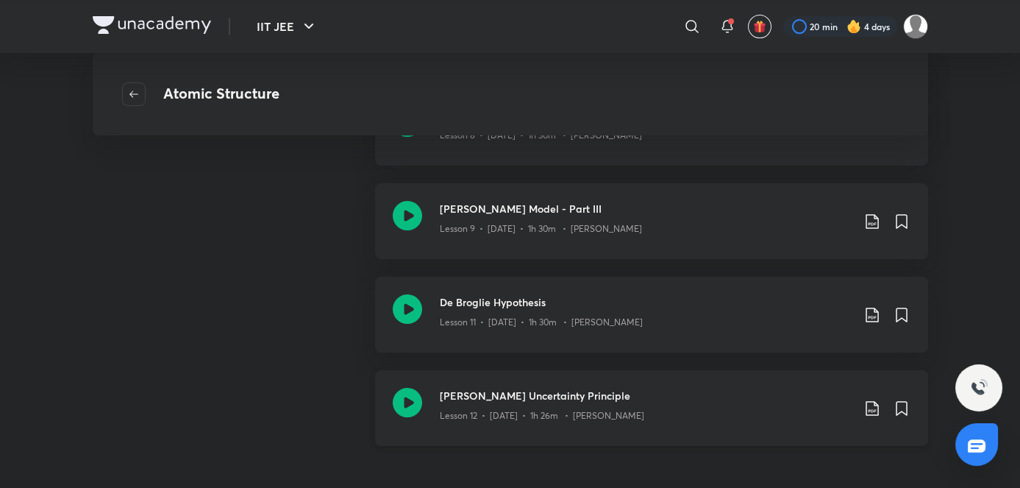
scroll to position [861, 0]
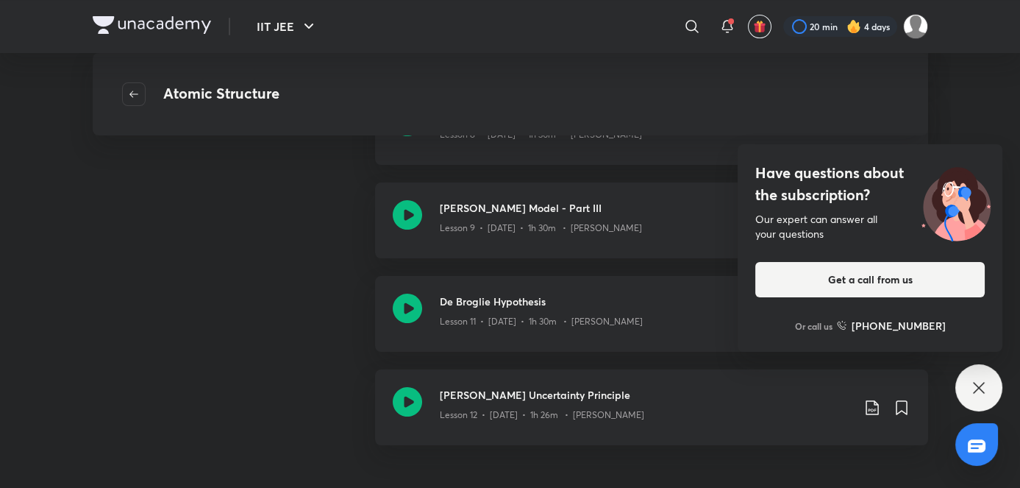
click at [969, 385] on div "Have questions about the subscription? Our expert can answer all your questions…" at bounding box center [979, 387] width 47 height 47
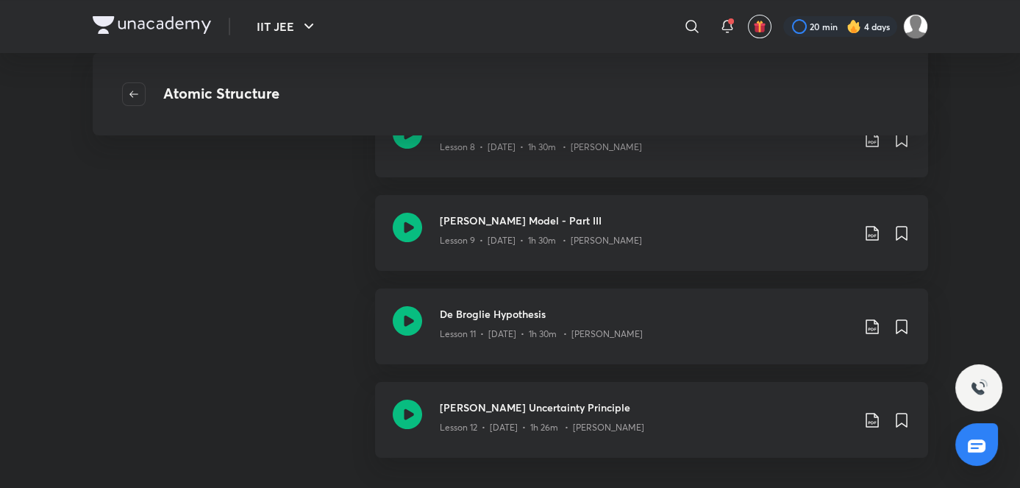
scroll to position [839, 0]
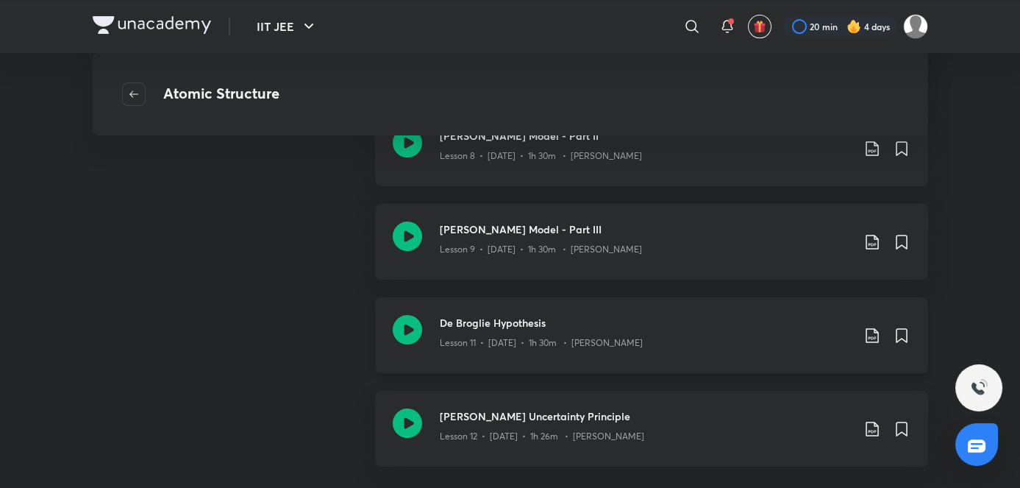
click at [700, 360] on div "De Broglie Hypothesis Lesson 11 • Aug 25 • 1h 30m • Brijesh Jindal" at bounding box center [651, 335] width 553 height 76
click at [541, 328] on h3 "De Broglie Hypothesis" at bounding box center [646, 322] width 412 height 15
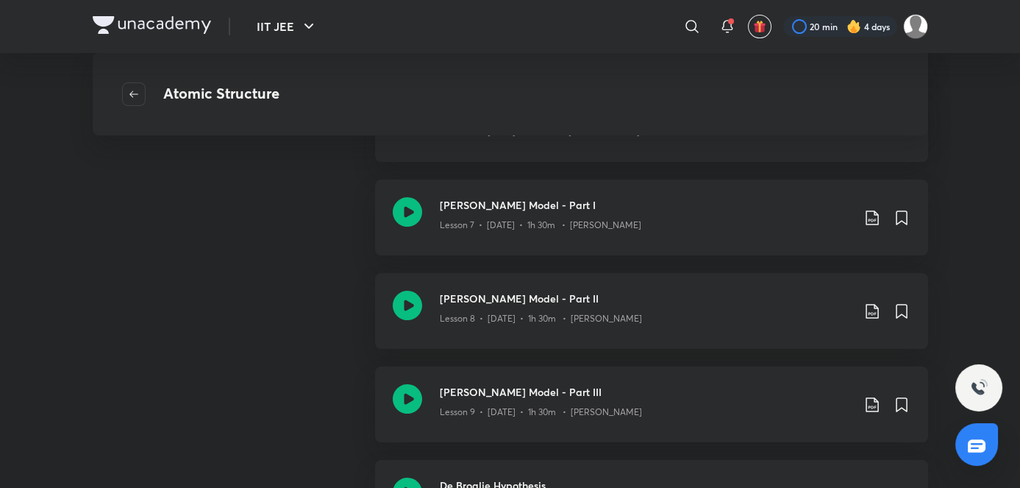
scroll to position [672, 0]
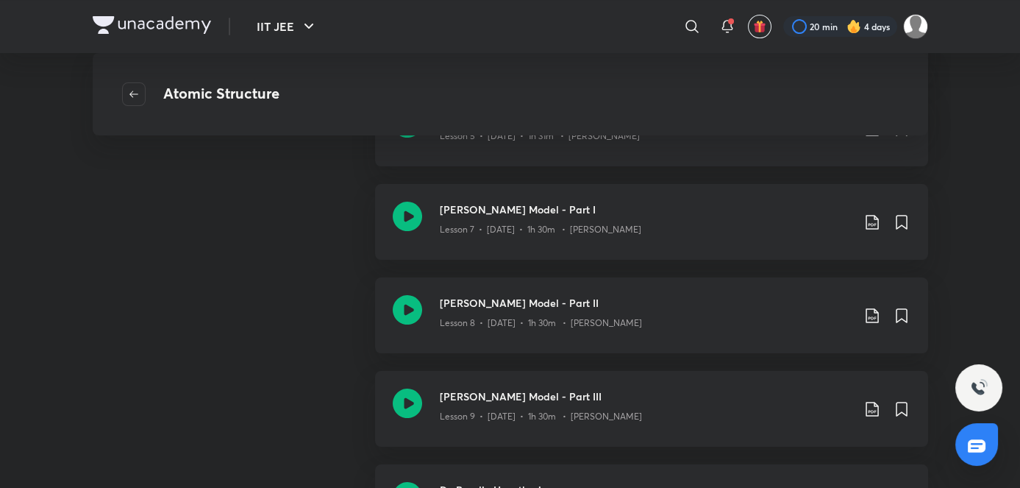
click at [145, 87] on div at bounding box center [138, 94] width 32 height 24
click at [134, 88] on icon "button" at bounding box center [134, 94] width 12 height 12
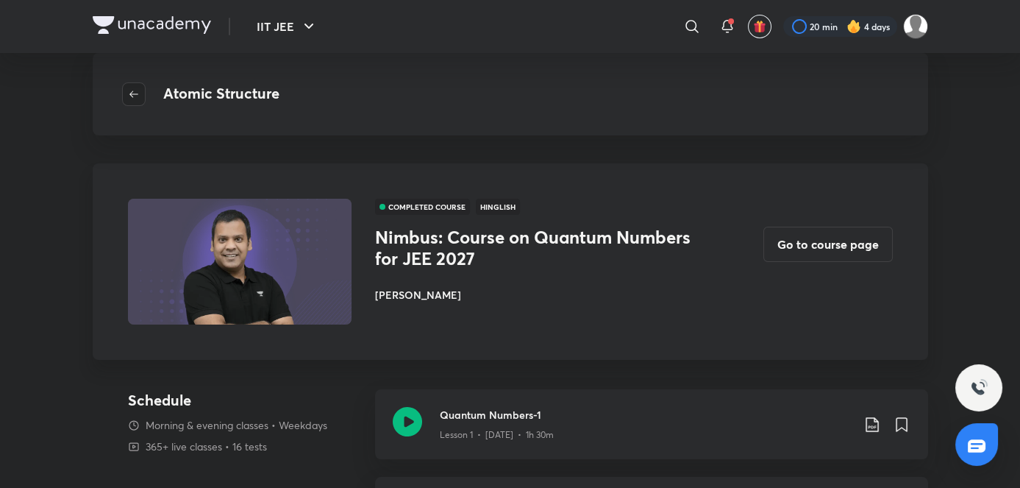
click at [135, 94] on icon "button" at bounding box center [134, 94] width 12 height 12
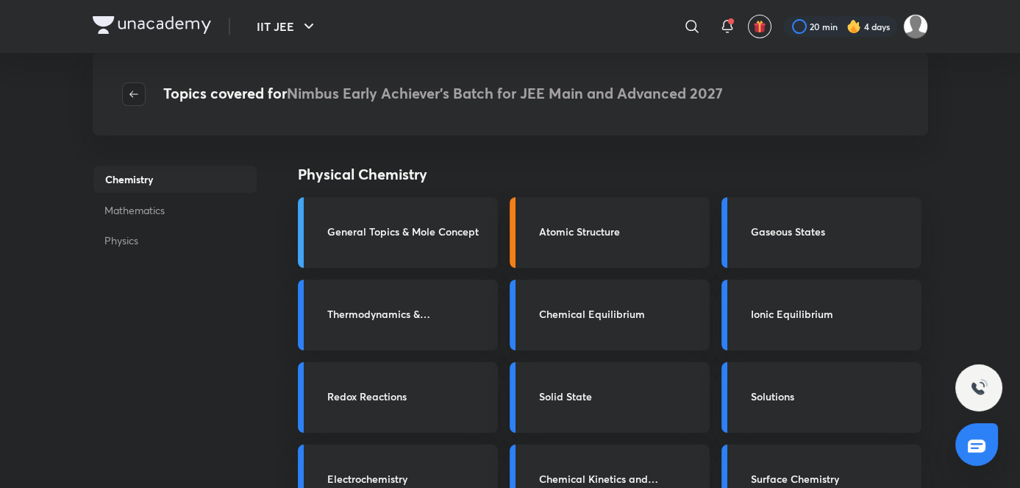
click at [143, 96] on span "button" at bounding box center [134, 94] width 22 height 12
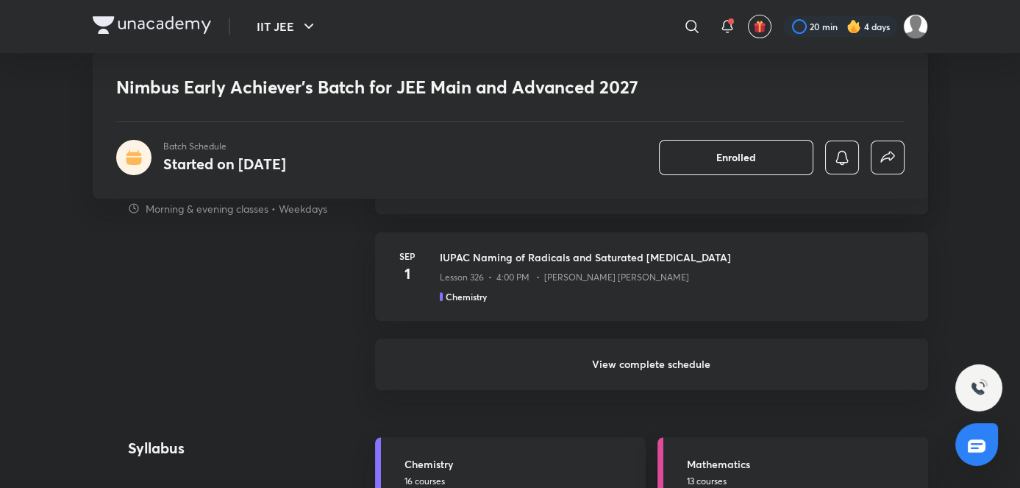
scroll to position [1352, 0]
click at [747, 372] on h6 "View complete schedule" at bounding box center [651, 364] width 553 height 51
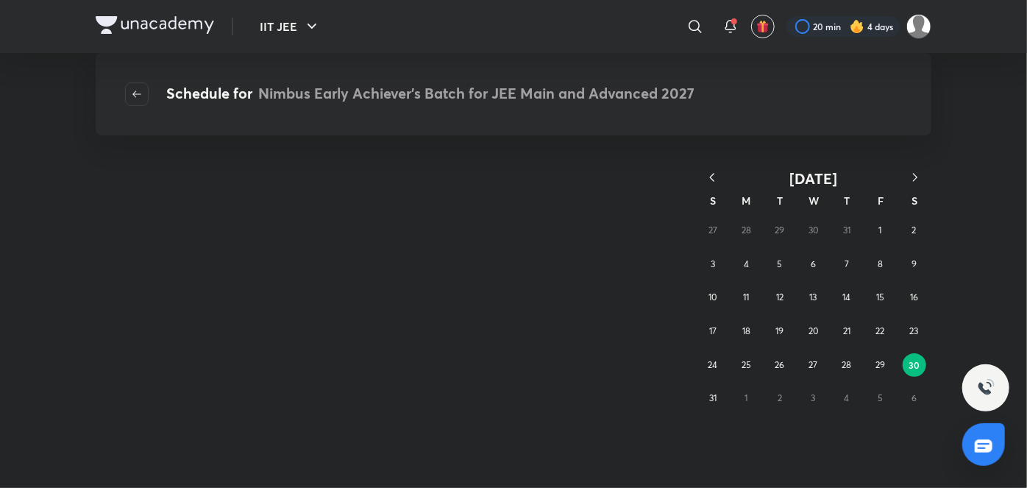
click at [721, 383] on div "27 28 29 30 31 1 2 3 4 5 6 7 8 9 10 11 12 13 14 15 16 17 18 19 20 21 22 23 24 2…" at bounding box center [813, 314] width 235 height 202
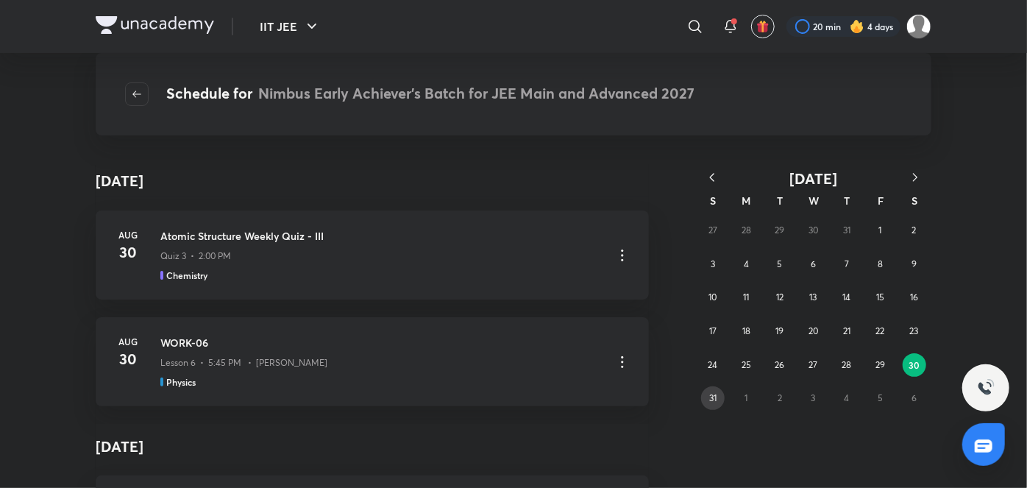
click at [714, 394] on abbr "31" at bounding box center [712, 397] width 7 height 11
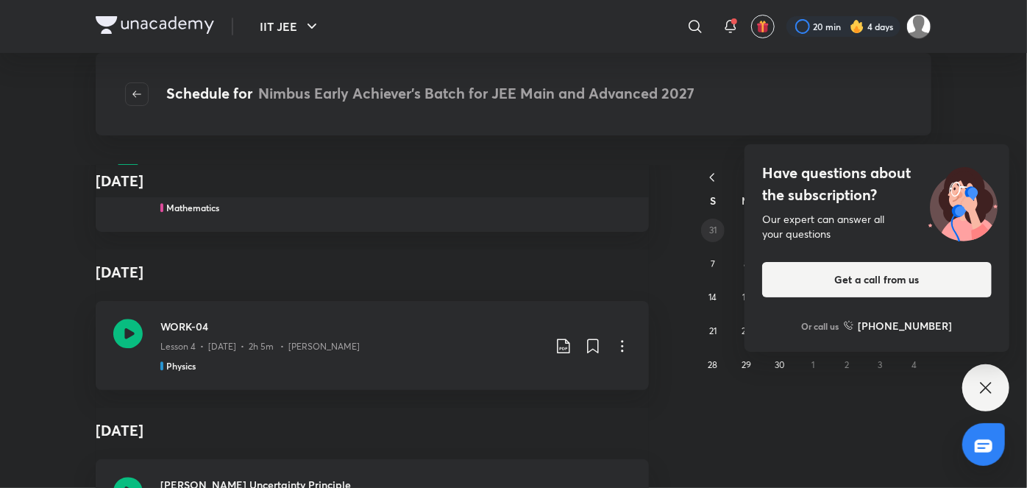
scroll to position [6803, 0]
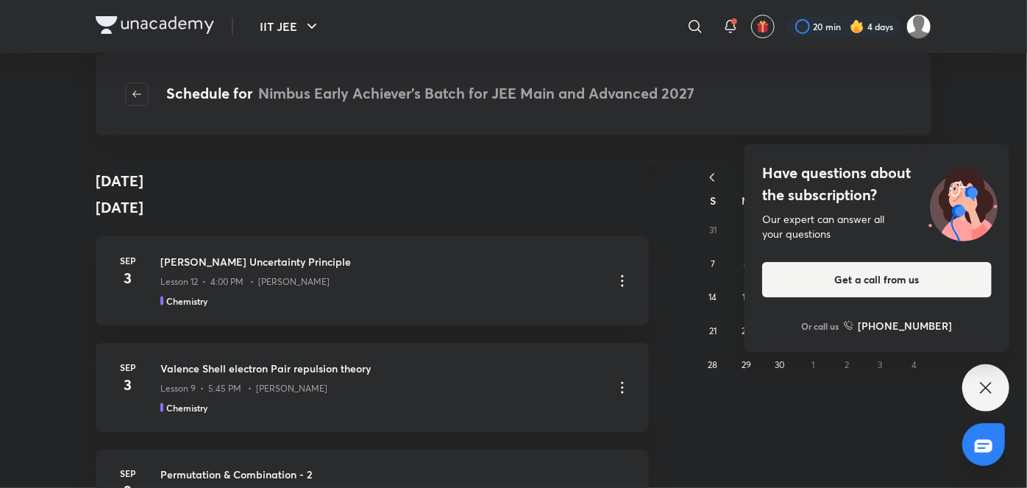
click at [975, 391] on div "Have questions about the subscription? Our expert can answer all your questions…" at bounding box center [985, 387] width 47 height 47
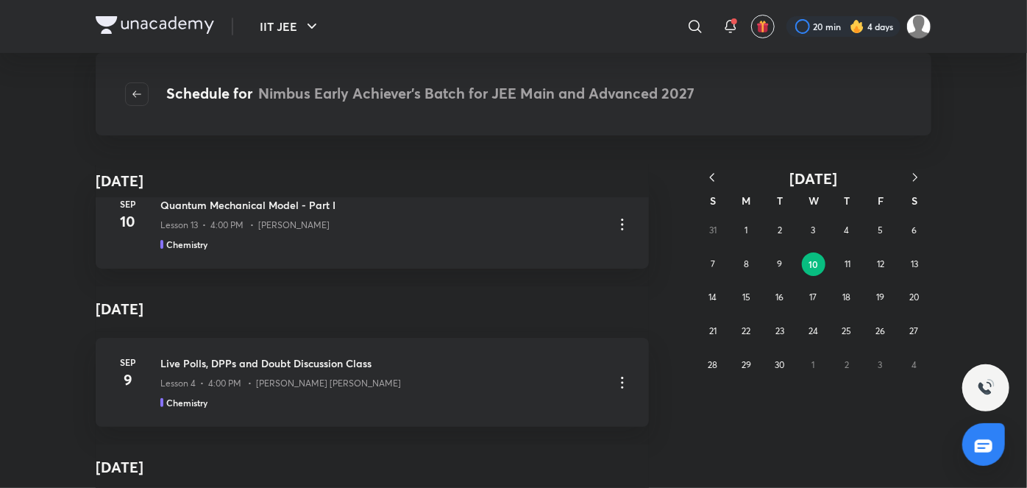
scroll to position [8920, 0]
click at [845, 257] on button "11" at bounding box center [848, 264] width 24 height 24
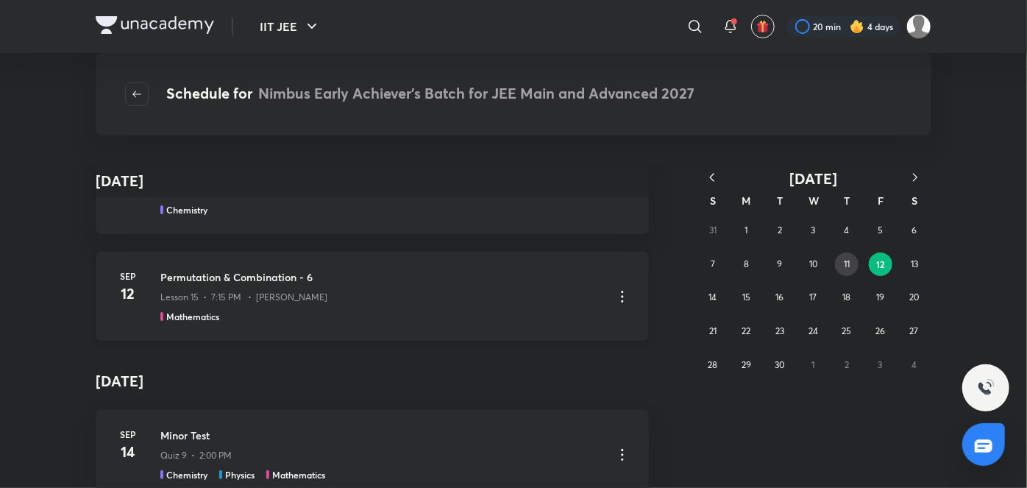
scroll to position [0, 0]
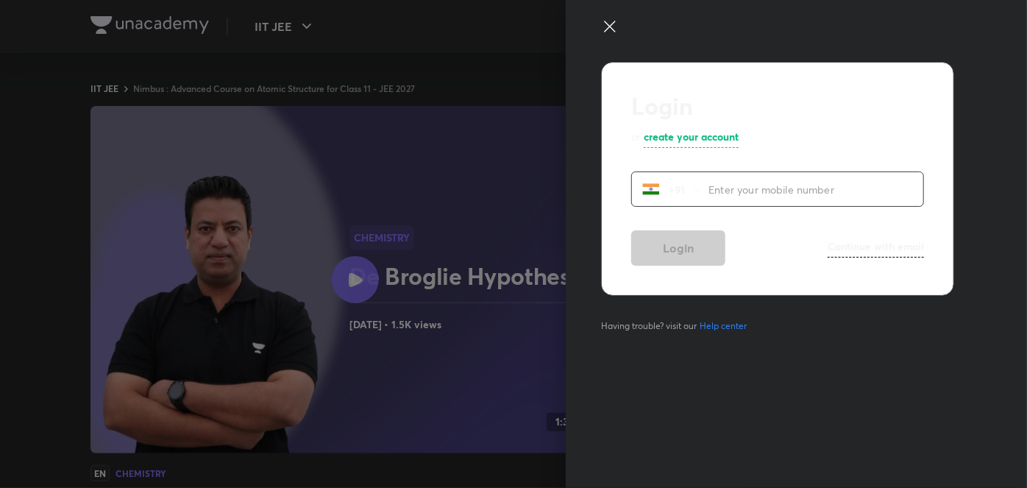
click at [361, 191] on div at bounding box center [513, 244] width 1027 height 488
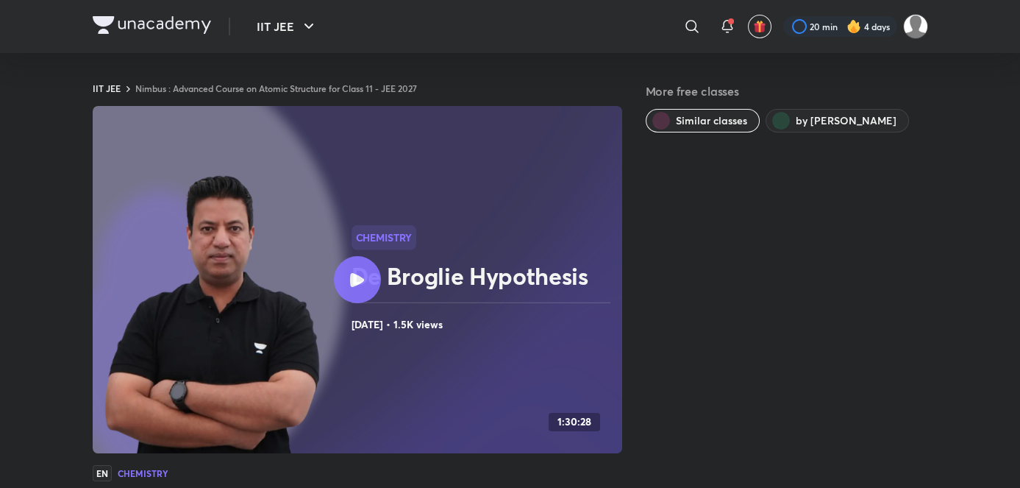
click at [353, 293] on div at bounding box center [357, 279] width 47 height 47
